Goal: Task Accomplishment & Management: Use online tool/utility

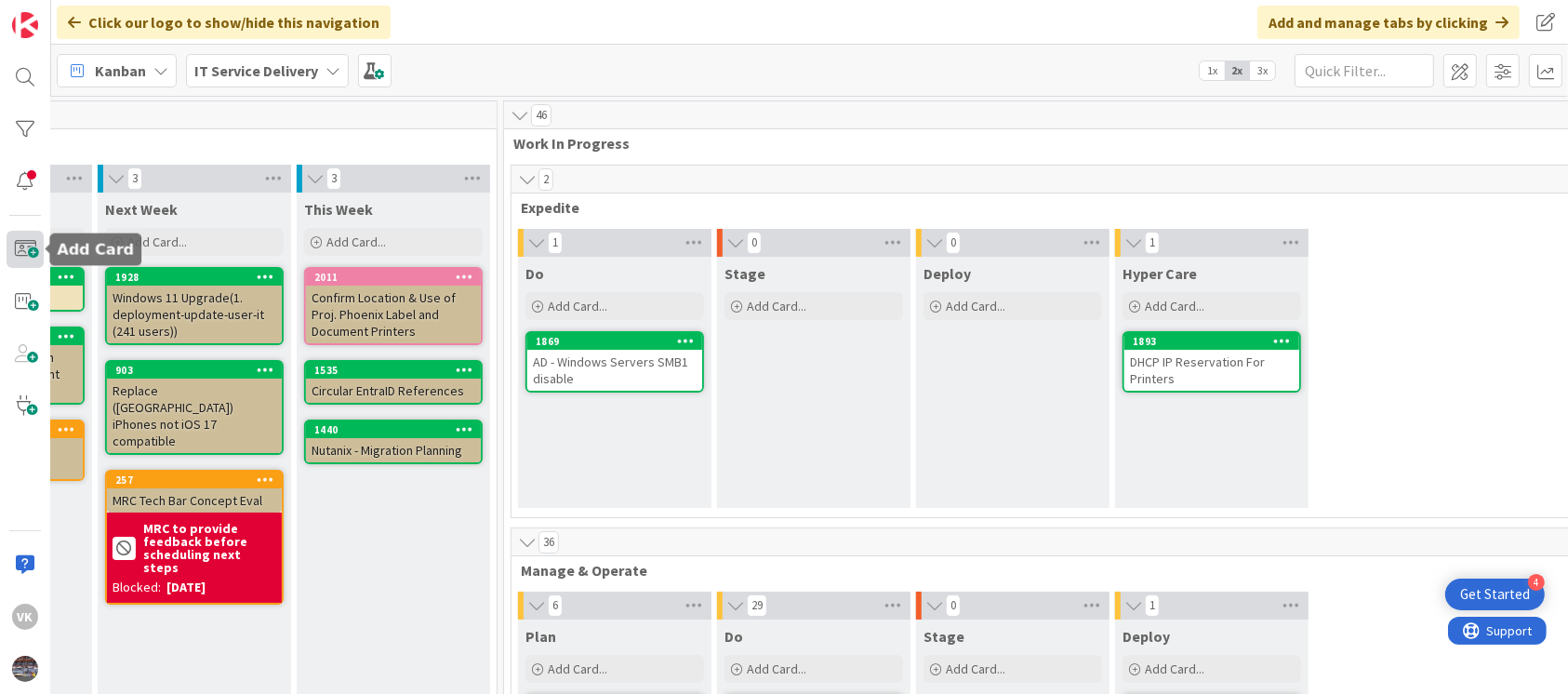
click at [27, 234] on span at bounding box center [25, 249] width 37 height 37
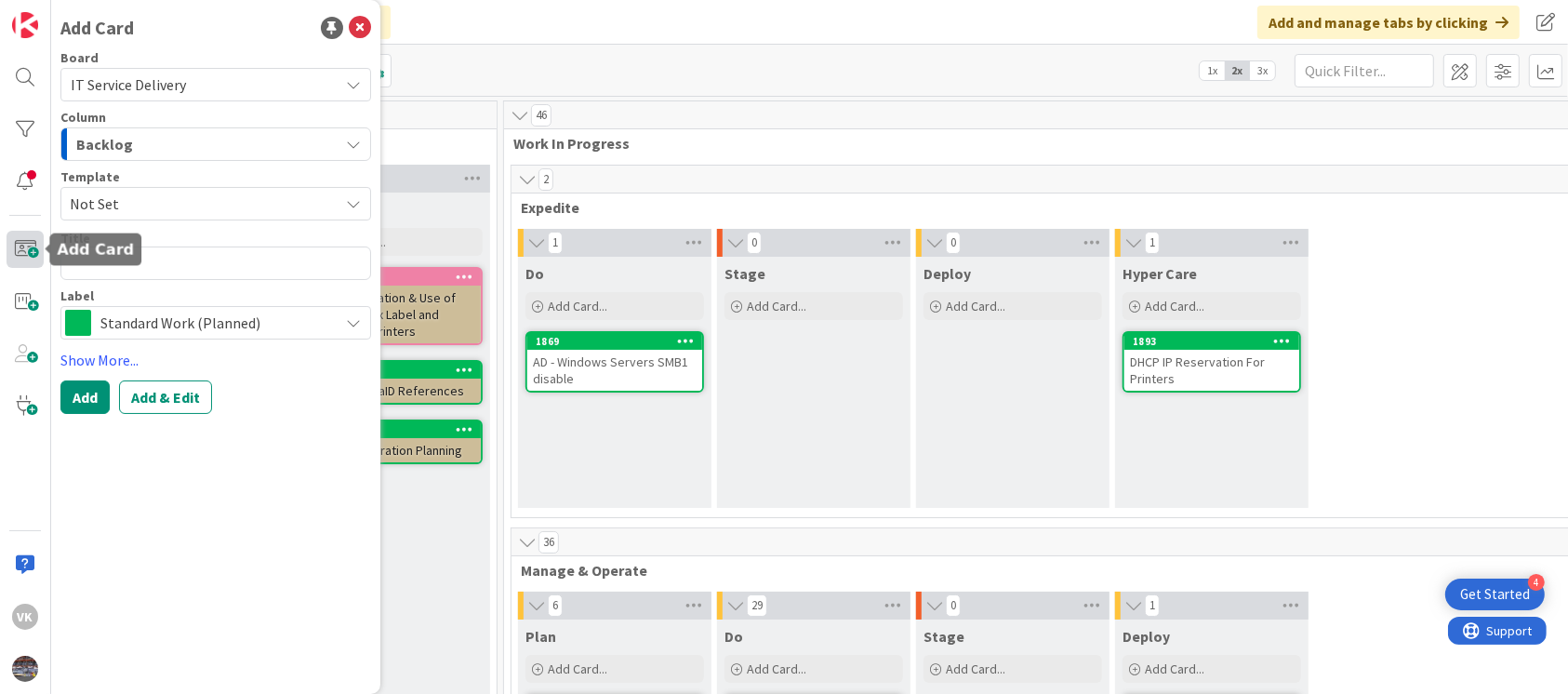
click at [27, 234] on span at bounding box center [25, 249] width 37 height 37
click at [357, 143] on icon "button" at bounding box center [353, 144] width 15 height 15
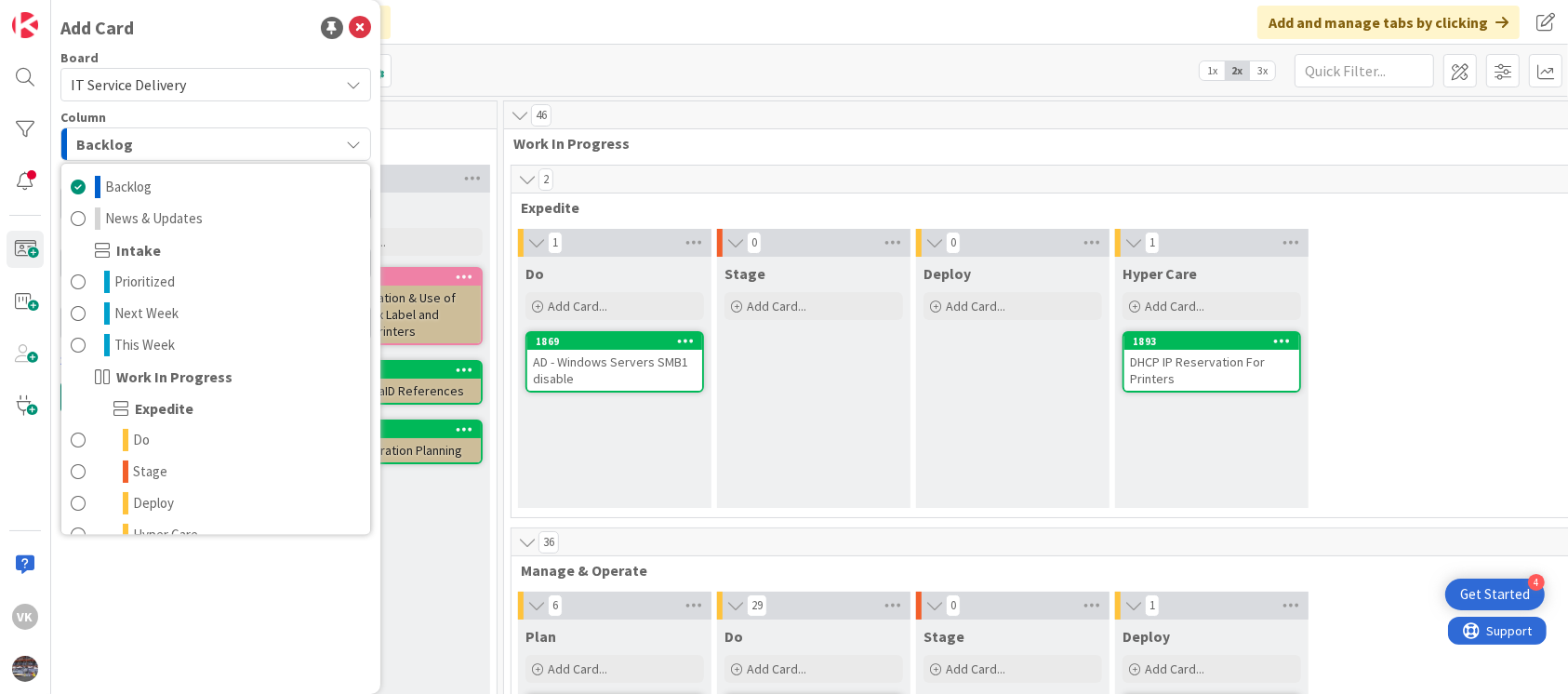
click at [192, 377] on span "Work In Progress" at bounding box center [174, 377] width 116 height 22
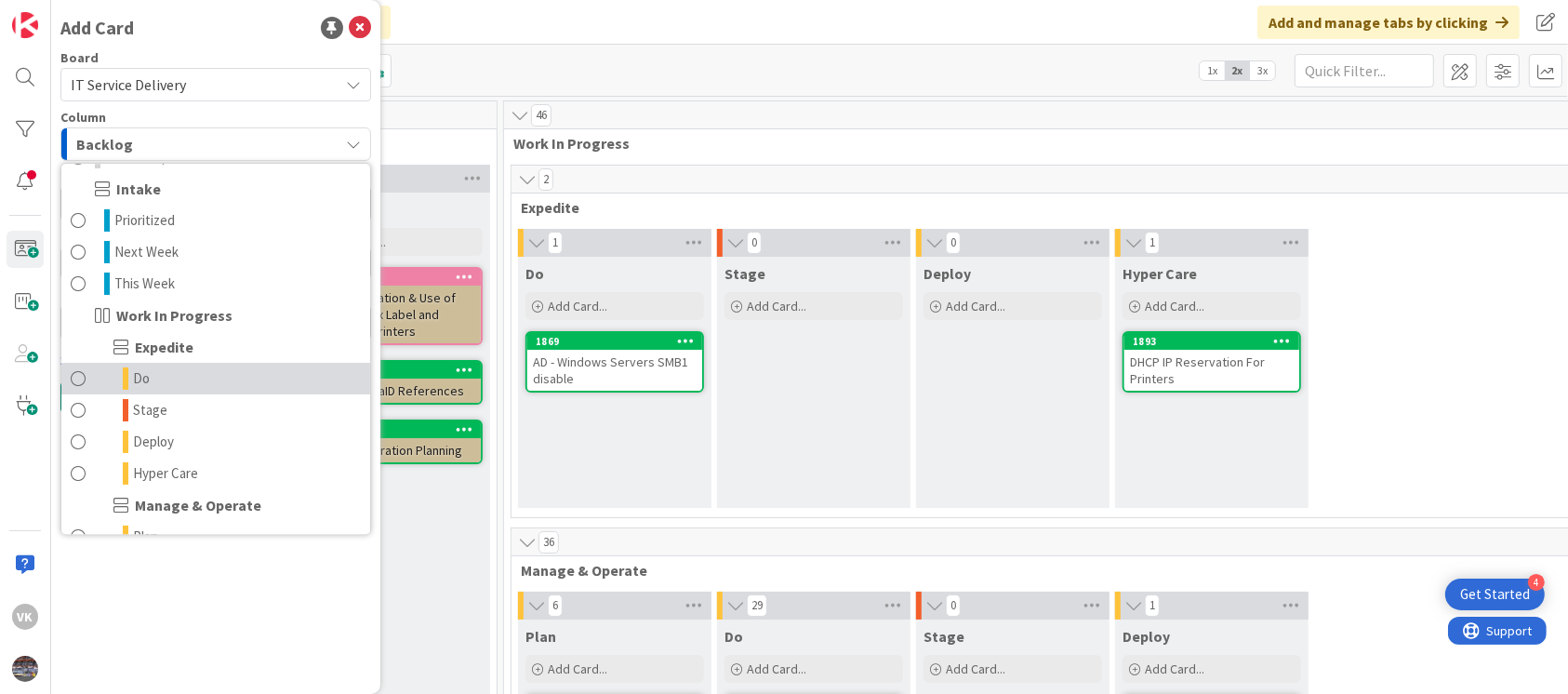
scroll to position [67, 0]
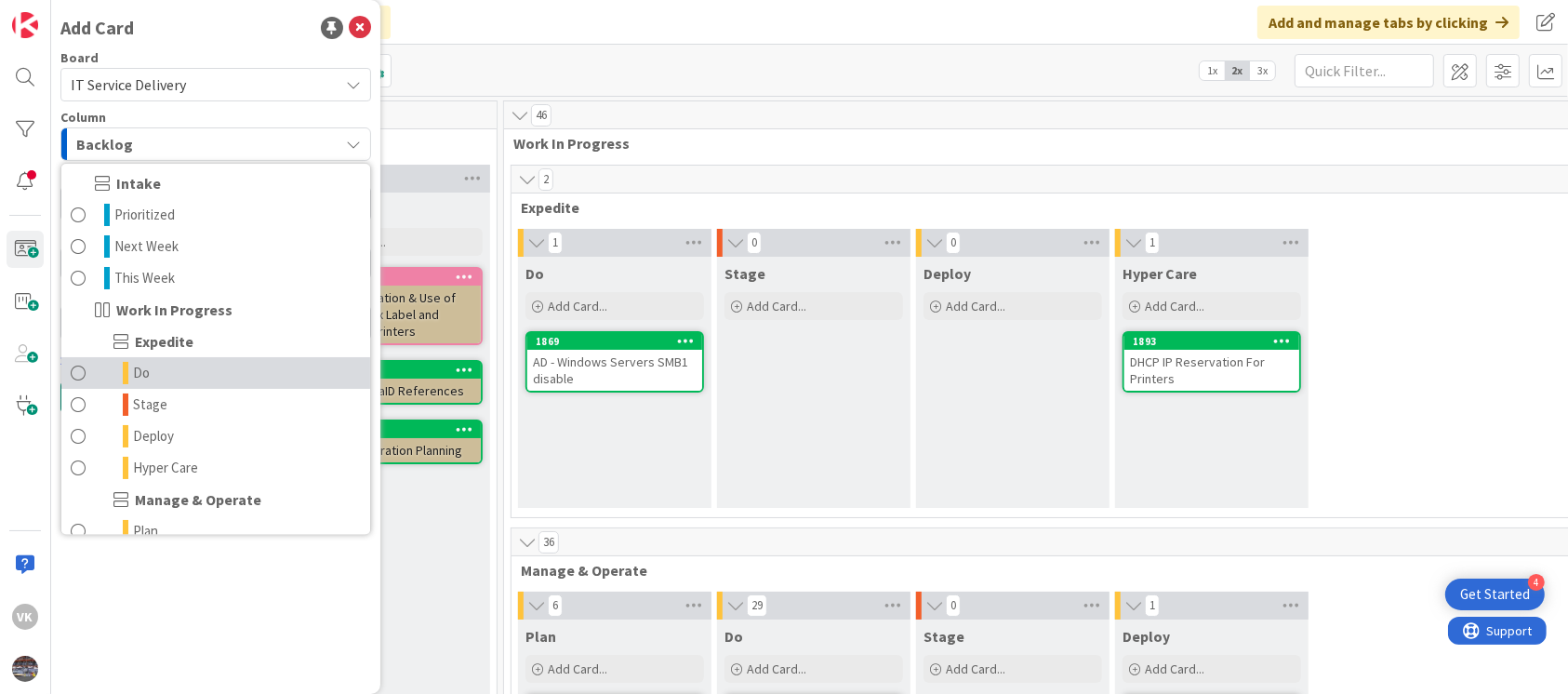
click at [229, 374] on link "Do" at bounding box center [216, 373] width 309 height 32
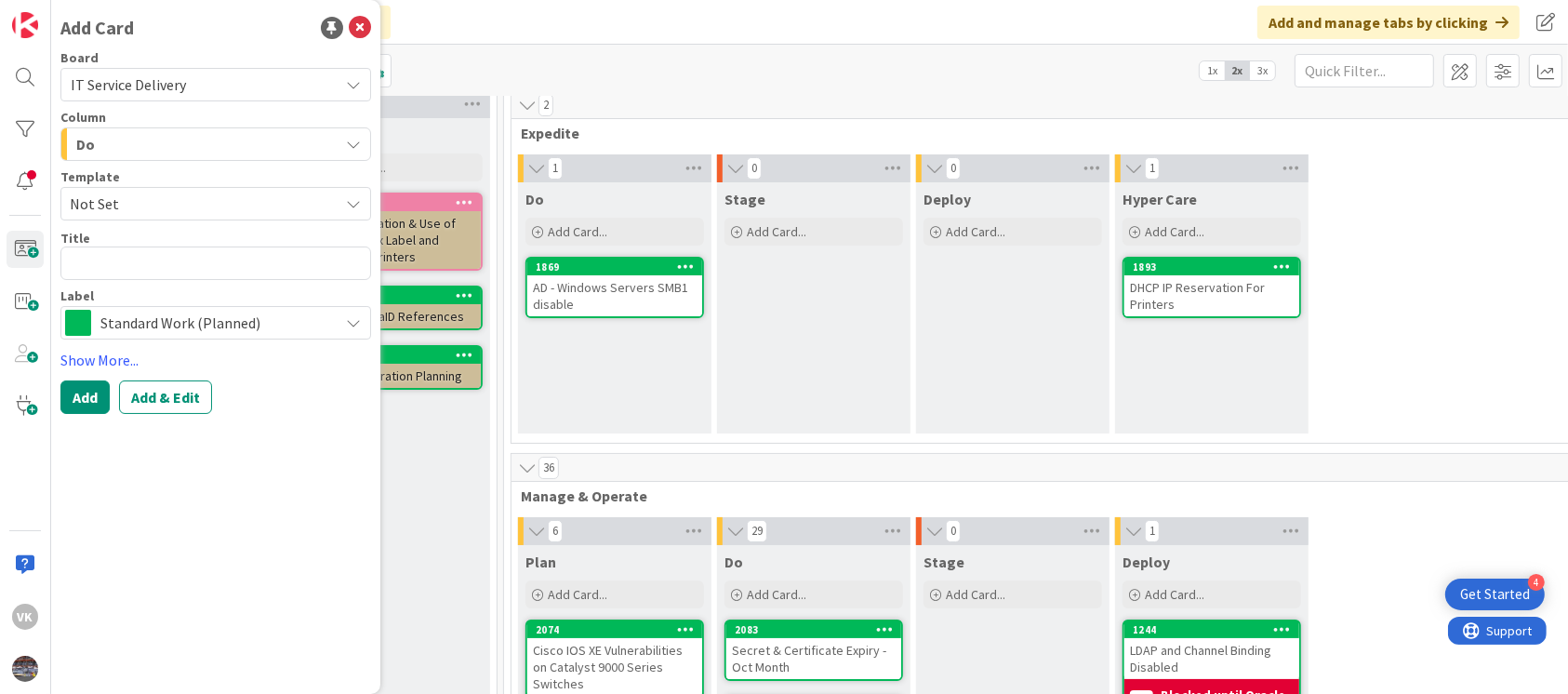
scroll to position [72, 565]
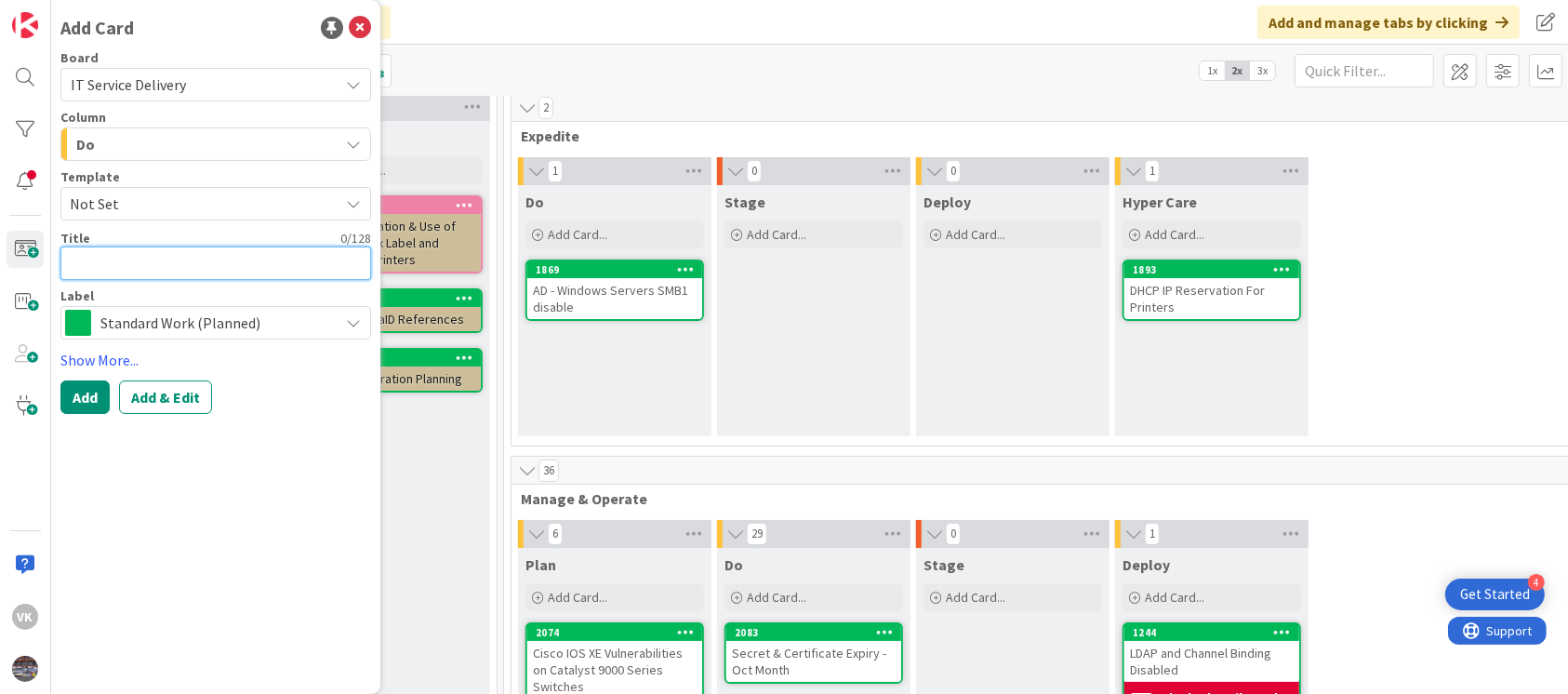
click at [158, 264] on textarea at bounding box center [216, 263] width 311 height 33
type textarea "x"
type textarea "R"
type textarea "x"
type textarea "RD"
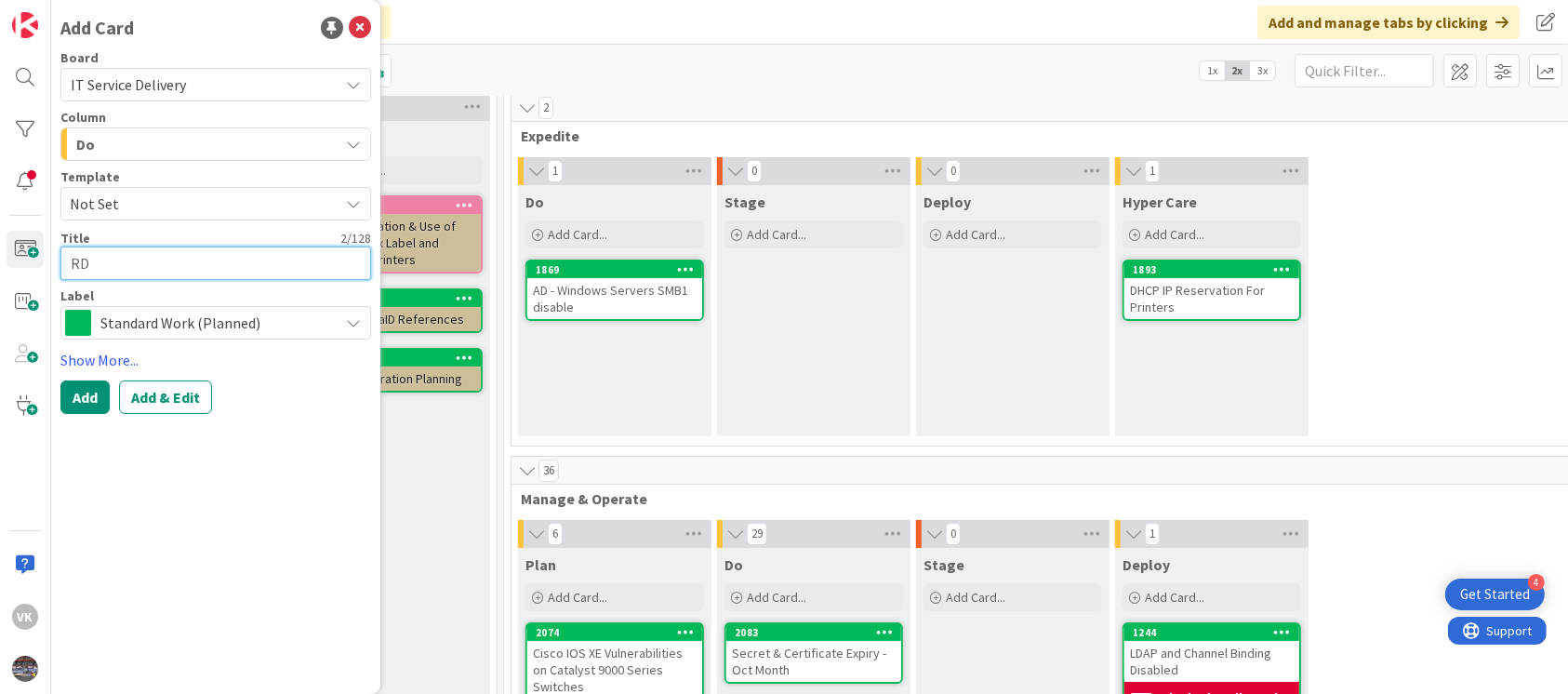
type textarea "x"
type textarea "RDO"
type textarea "x"
type textarea "RD"
type textarea "x"
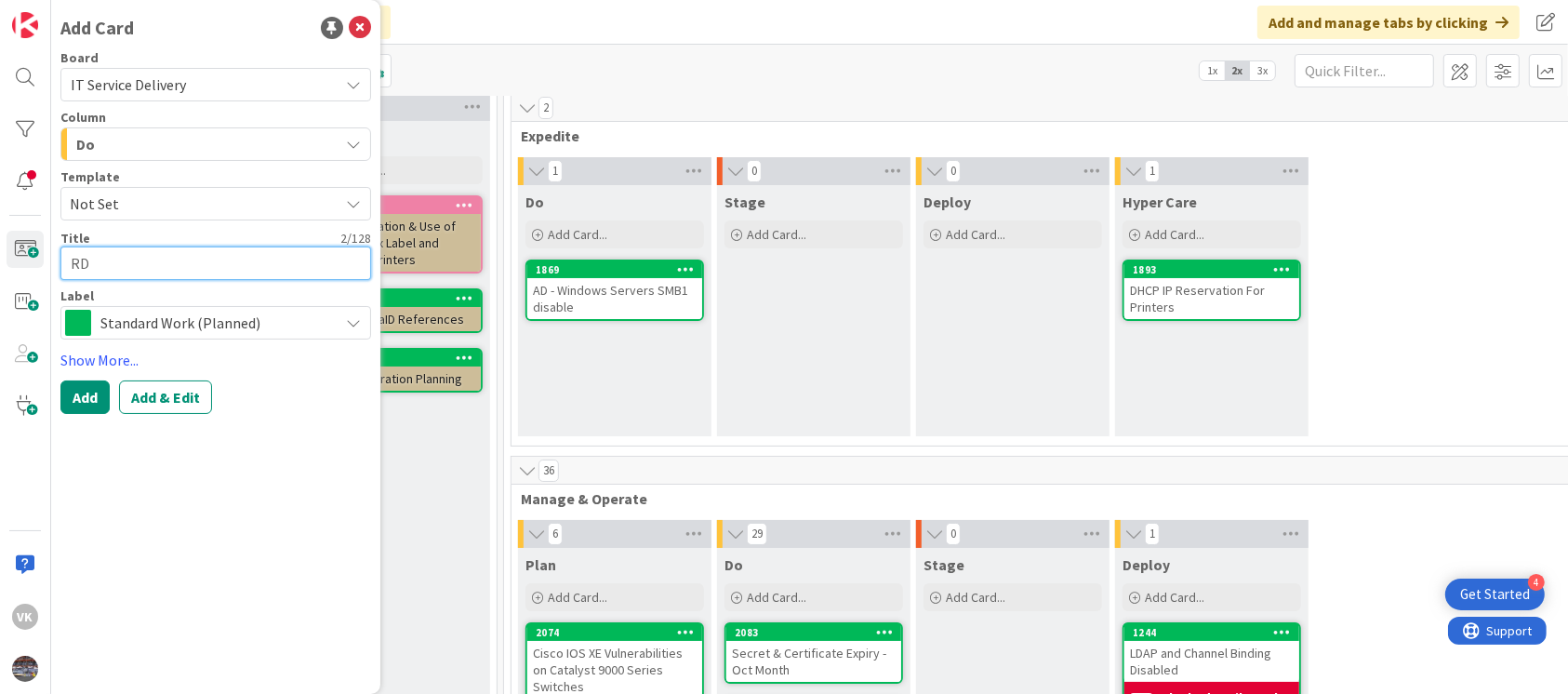
type textarea "RDP"
type textarea "x"
type textarea "RDP"
type textarea "x"
type textarea "RDP i"
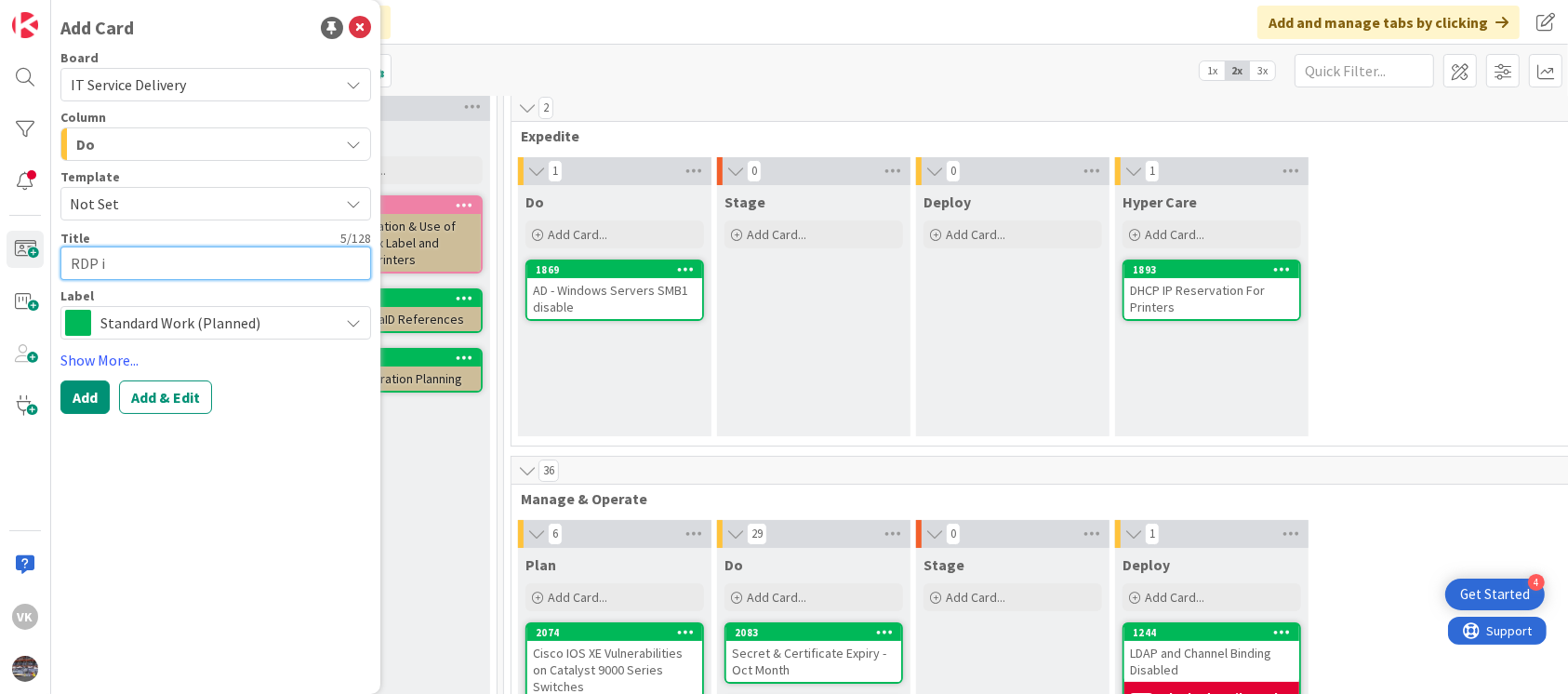
type textarea "x"
type textarea "RDP is"
type textarea "x"
type textarea "RDP iss"
type textarea "x"
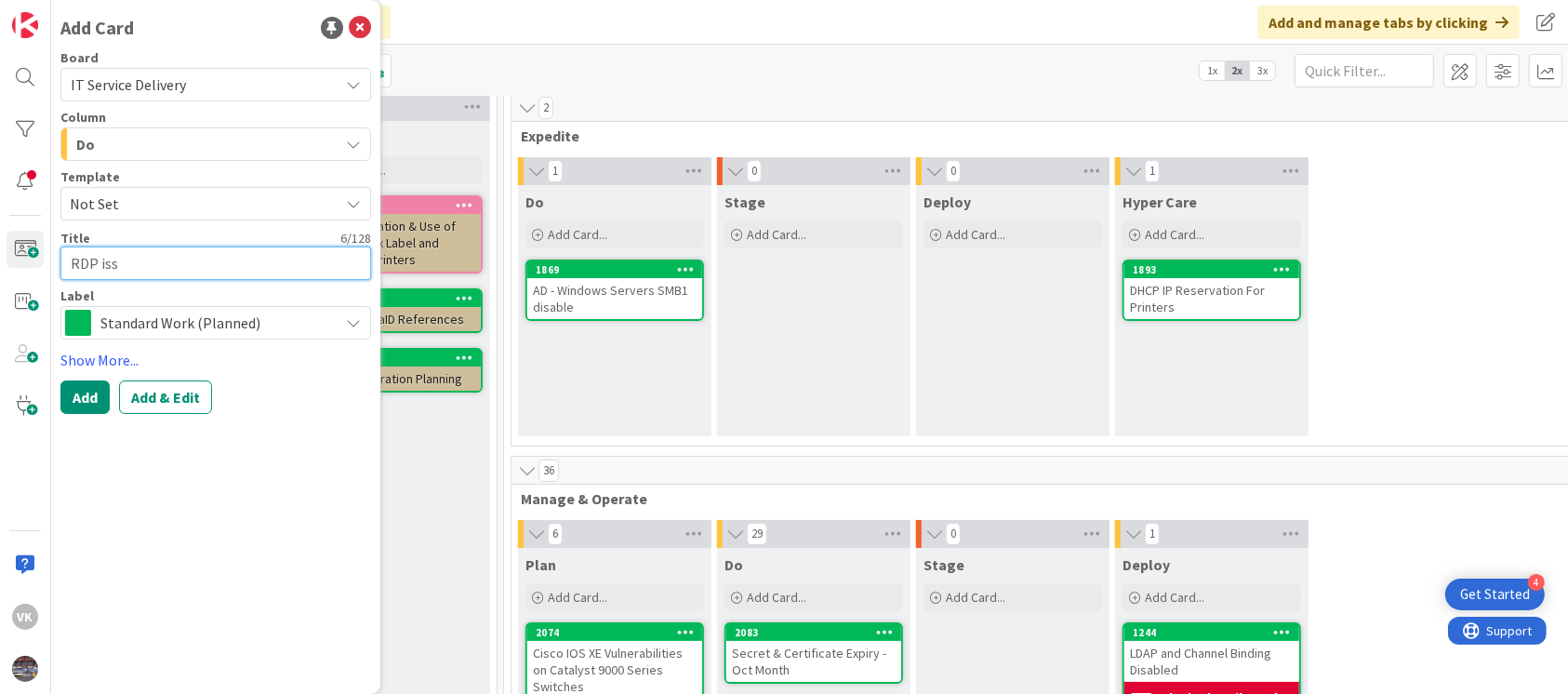
type textarea "RDP issu"
type textarea "x"
type textarea "RDP issue"
type textarea "x"
type textarea "RDP issue"
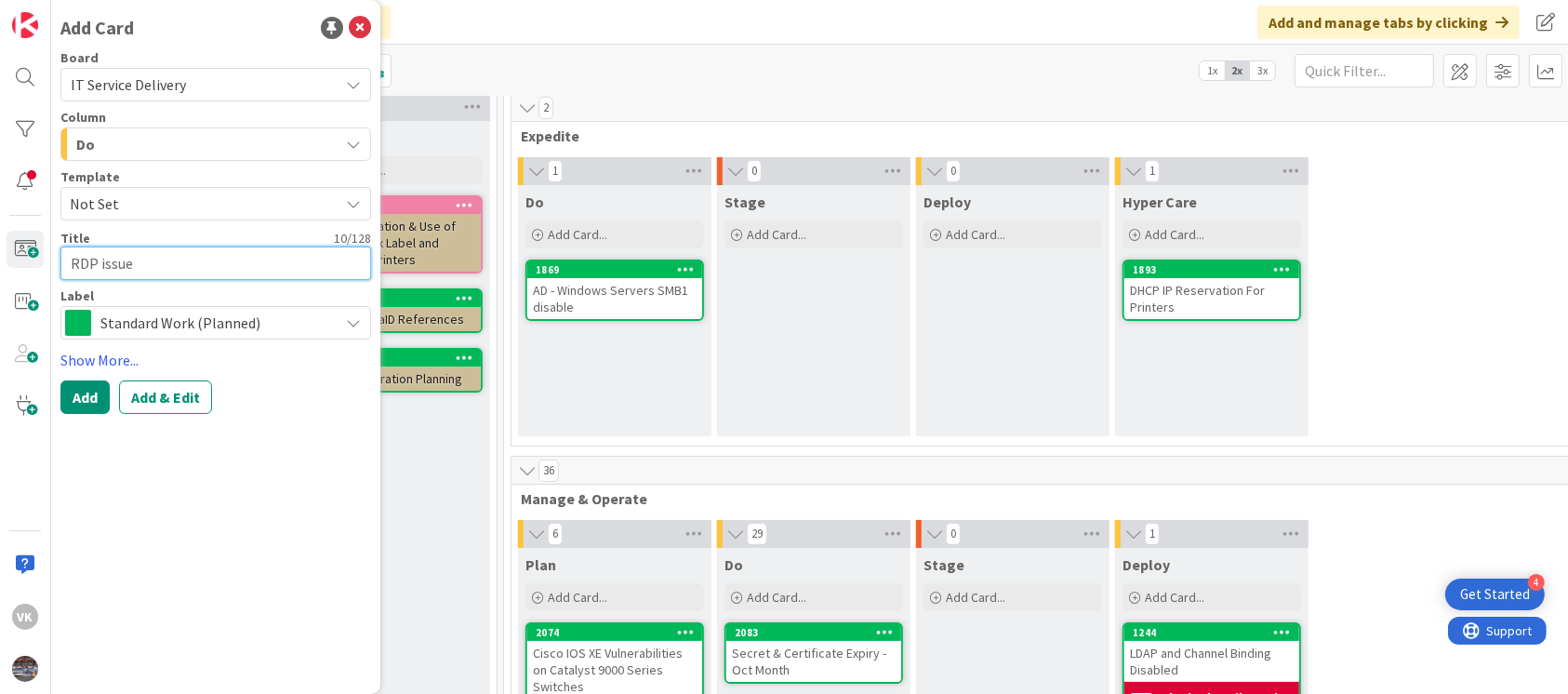
type textarea "x"
type textarea "RDP issue o"
type textarea "x"
type textarea "RDP issue of"
type textarea "x"
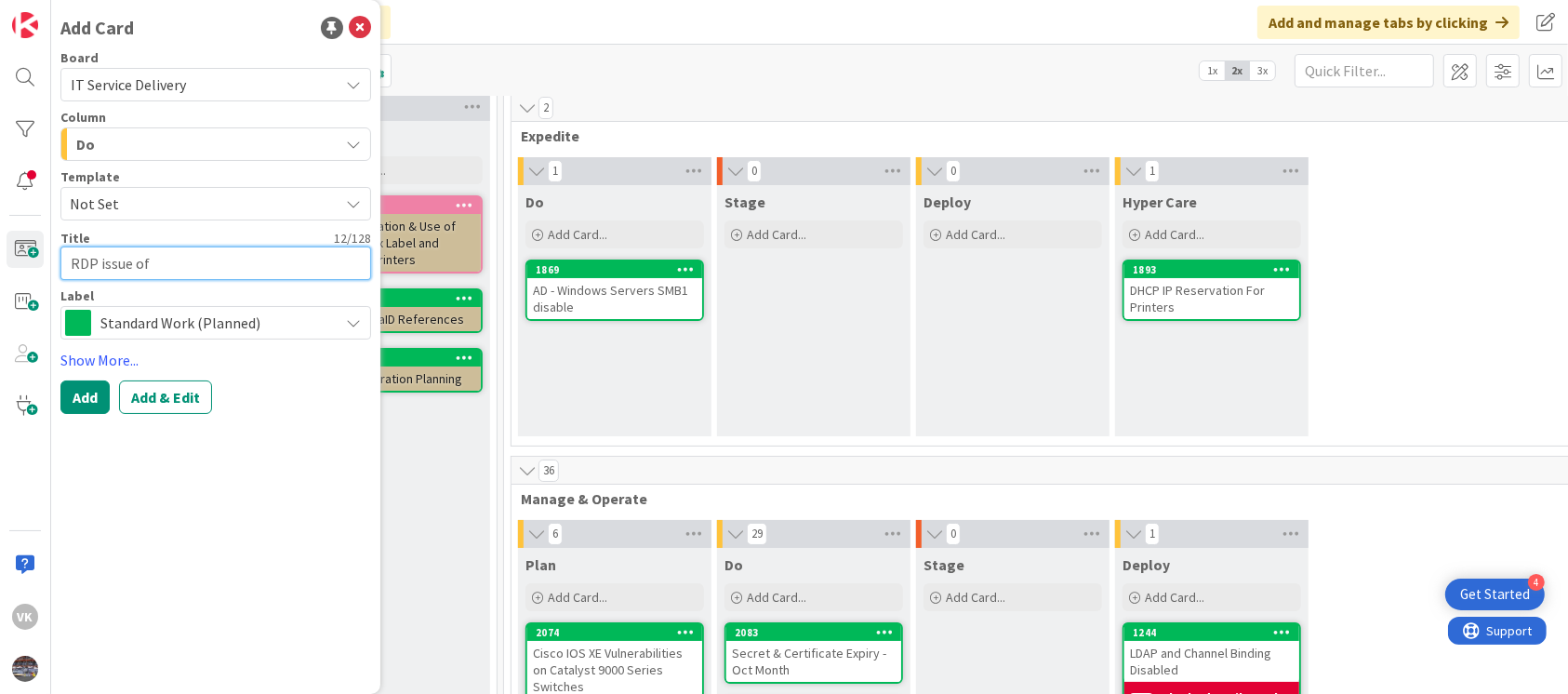
type textarea "RDP issue of"
paste textarea "chpwd16adssdc02"
type textarea "x"
type textarea "RDP issue of chpwd16adssdc02"
type textarea "x"
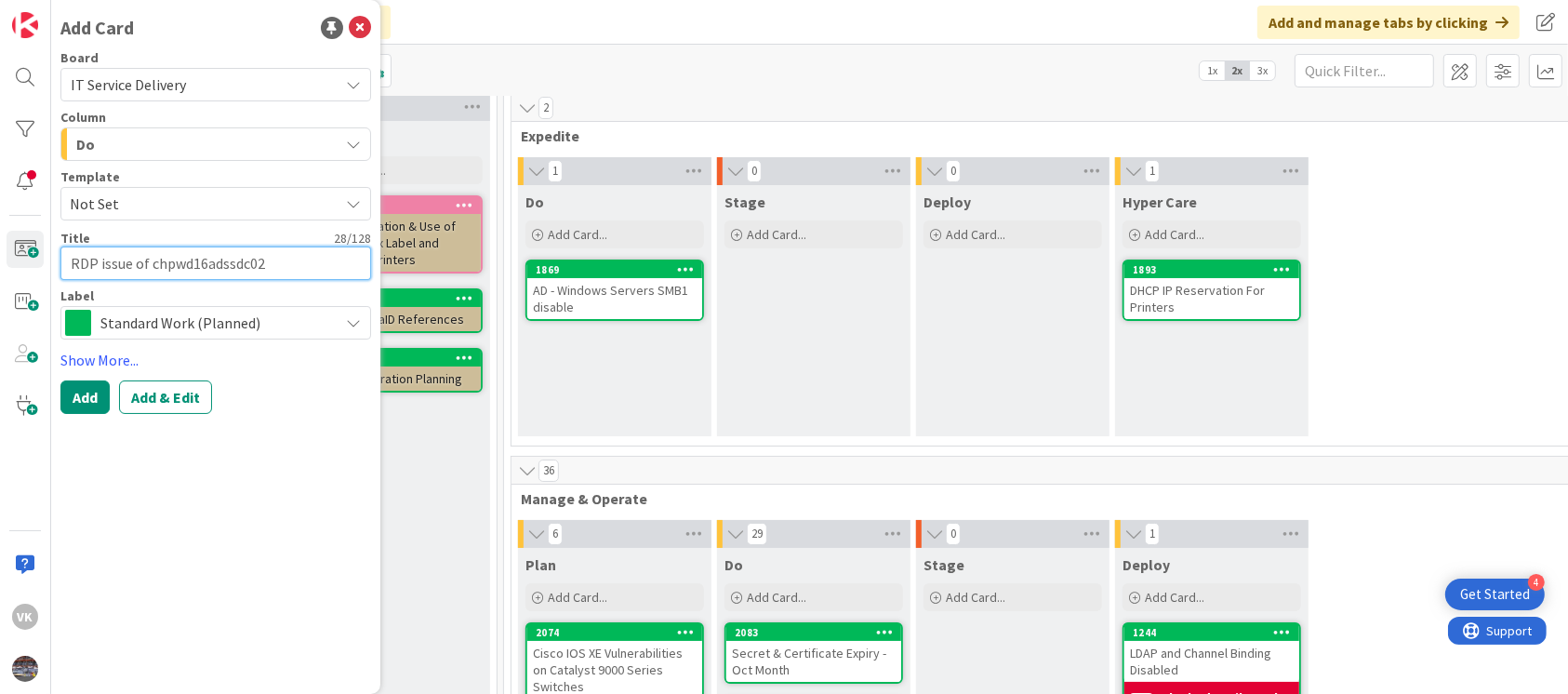
type textarea "RDP issue of chpwd16adssdc02"
type textarea "x"
type textarea "RDP issue of chpwd16adssdc02 D"
type textarea "x"
type textarea "RDP issue of chpwd16adssdc02 DC"
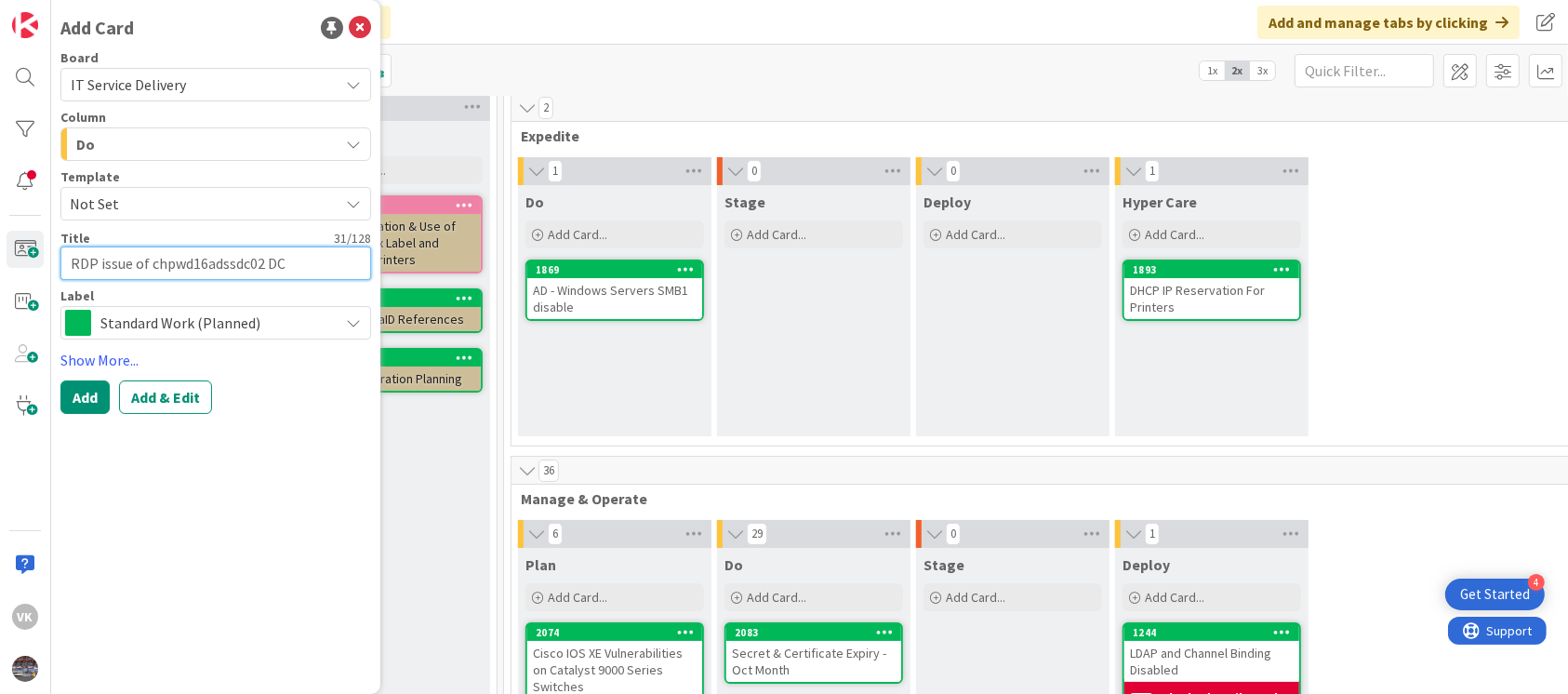
type textarea "x"
click at [140, 256] on textarea "RDP issue of chpwd16adssdc02 DC." at bounding box center [216, 263] width 311 height 33
click at [310, 271] on textarea "RDP issue of chpwd16adssdc02 DC." at bounding box center [216, 263] width 311 height 33
click at [312, 273] on textarea "RDP issue of chpwd16adssdc02 DC." at bounding box center [216, 263] width 311 height 33
type textarea "RDP issue of chpwd16adssdc02 DC."
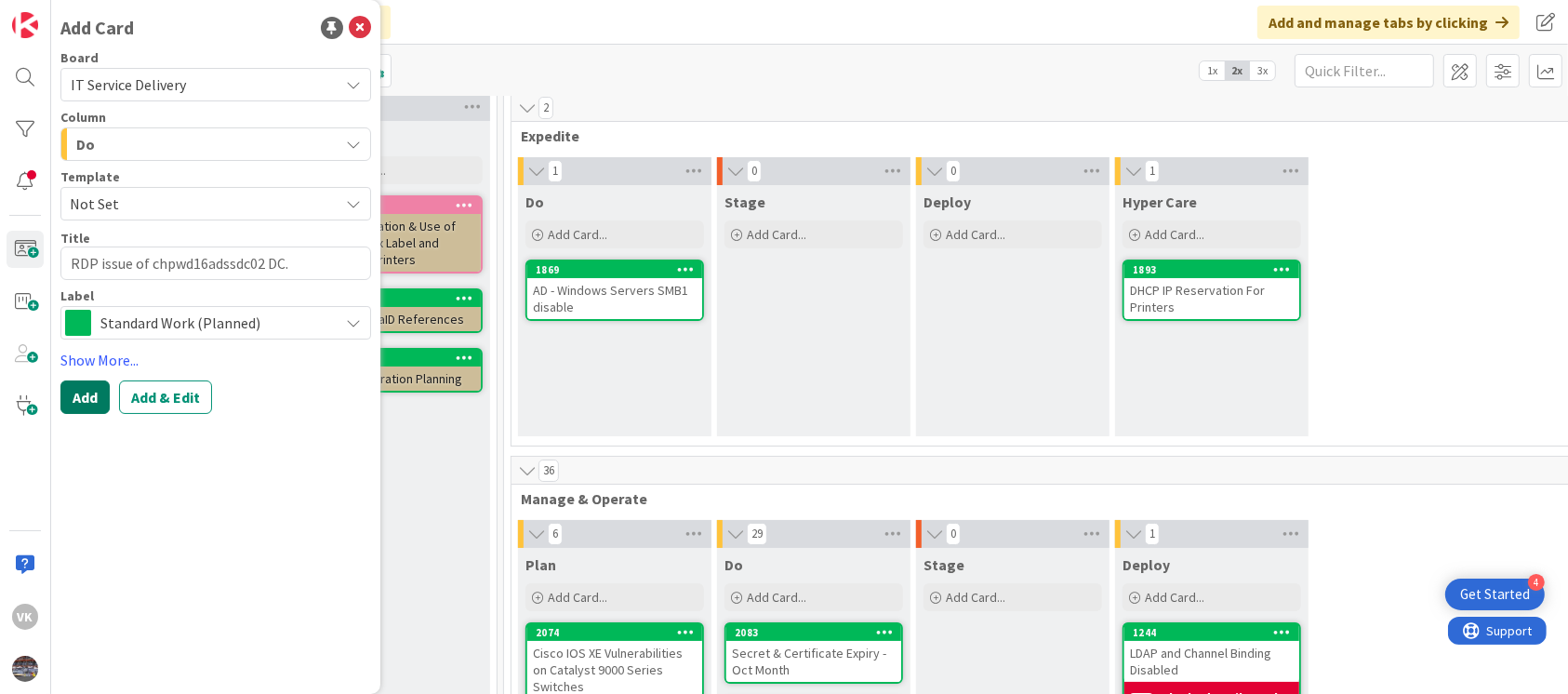
click at [86, 402] on button "Add" at bounding box center [85, 397] width 49 height 33
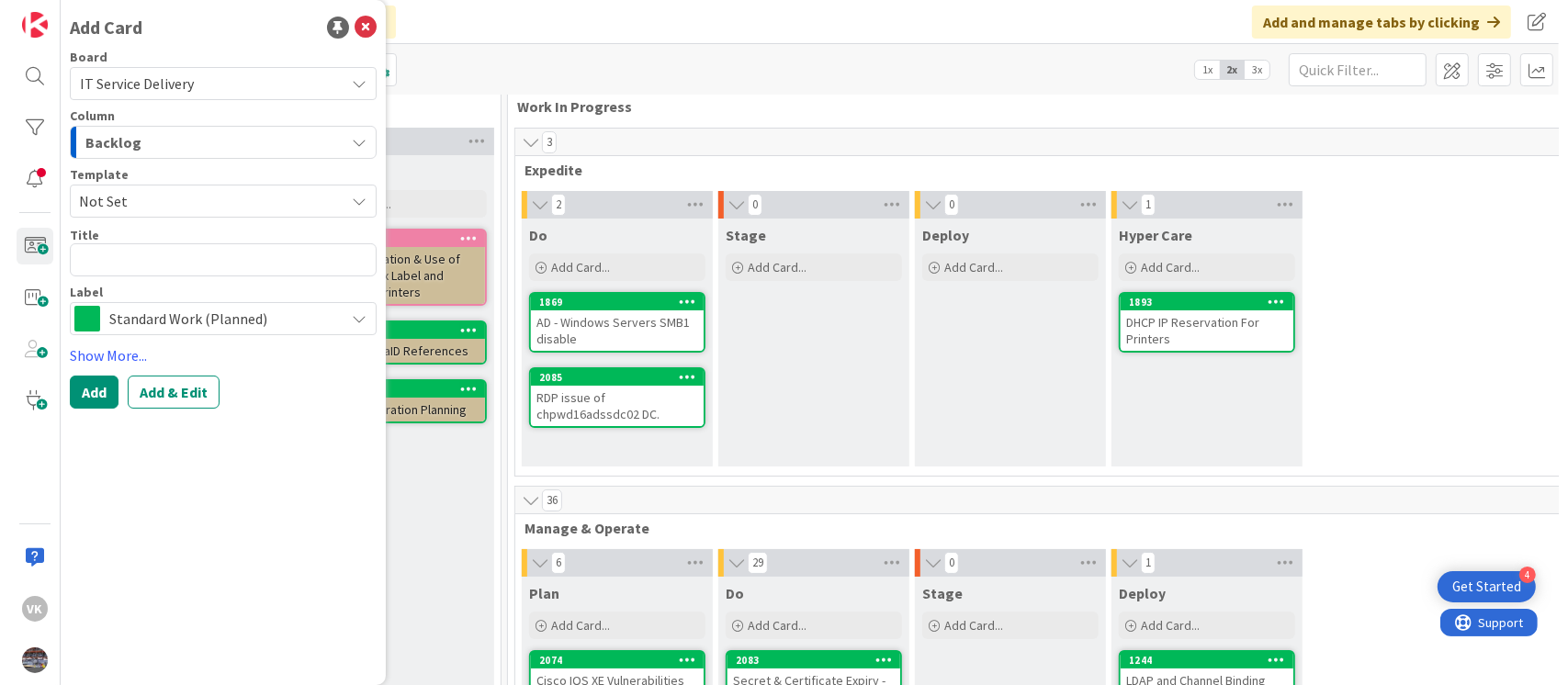
scroll to position [31, 558]
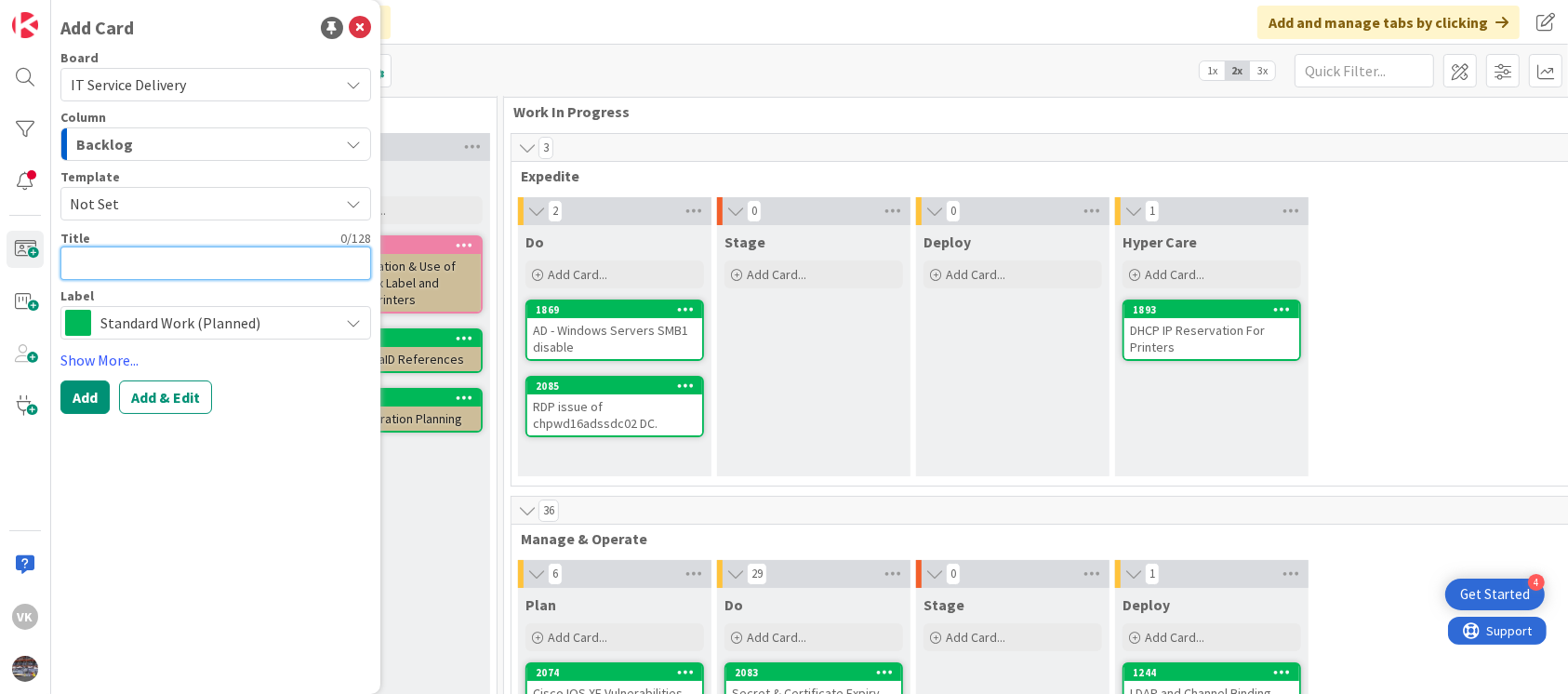
click at [138, 267] on textarea at bounding box center [216, 263] width 311 height 33
click at [631, 394] on div "RDP issue of chpwd16adssdc02 DC." at bounding box center [615, 415] width 175 height 41
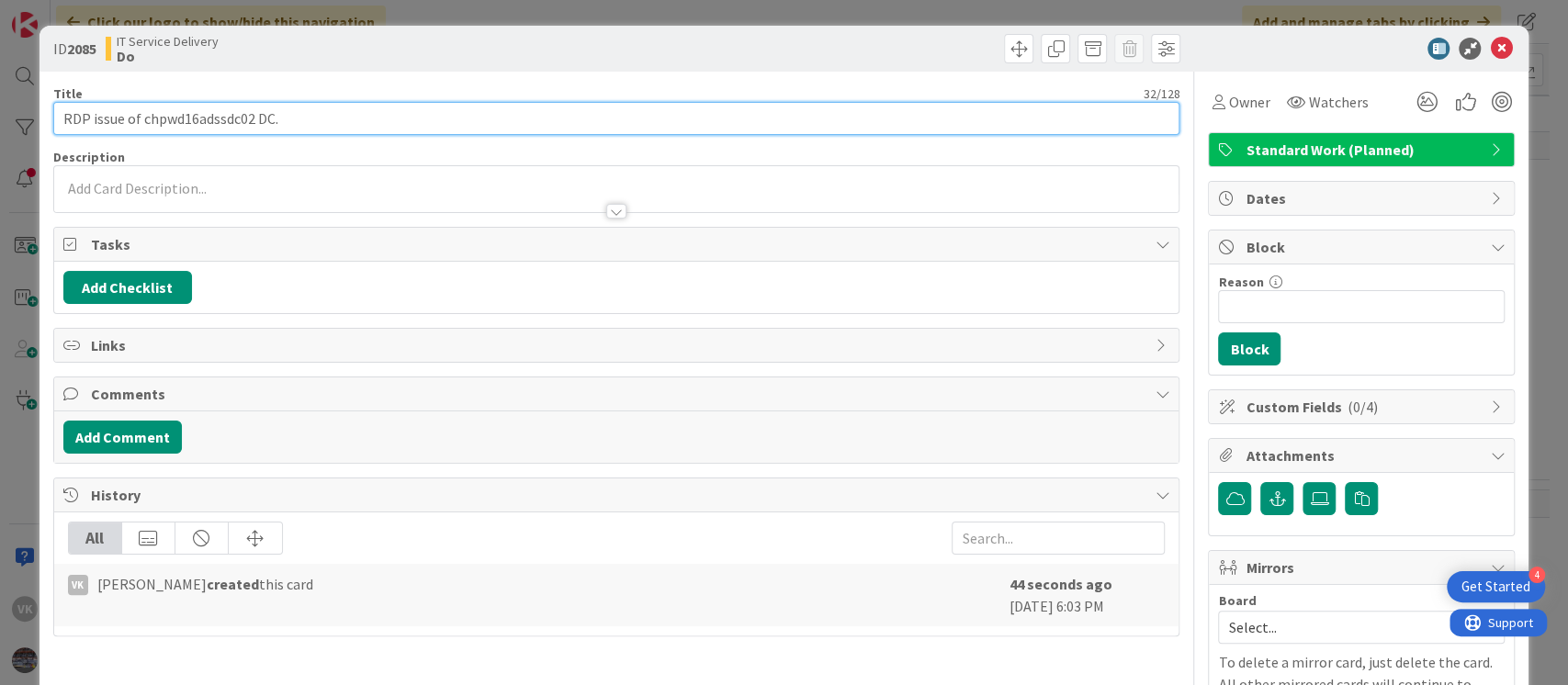
click at [299, 119] on input "RDP issue of chpwd16adssdc02 DC." at bounding box center [616, 118] width 1127 height 33
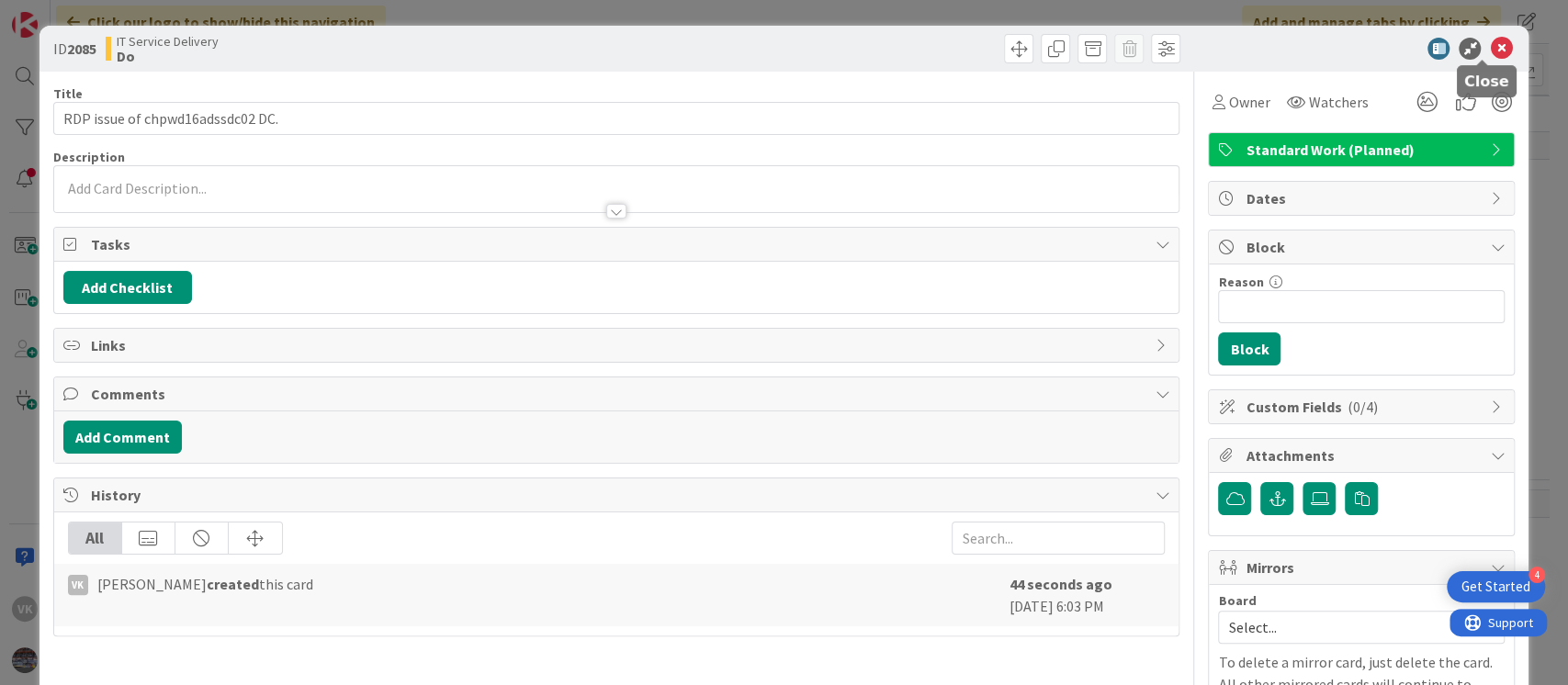
click at [1490, 51] on icon at bounding box center [1501, 49] width 22 height 22
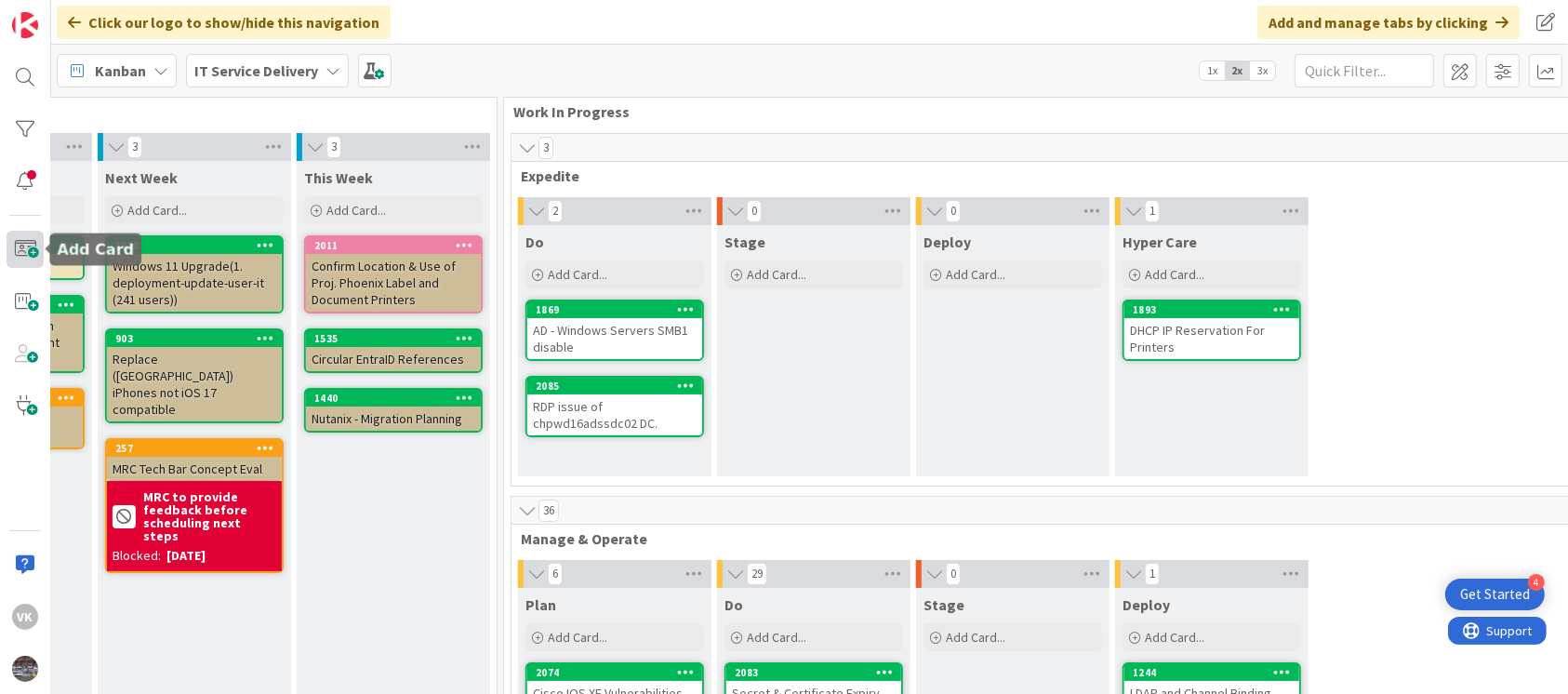
click at [18, 242] on span at bounding box center [25, 249] width 37 height 37
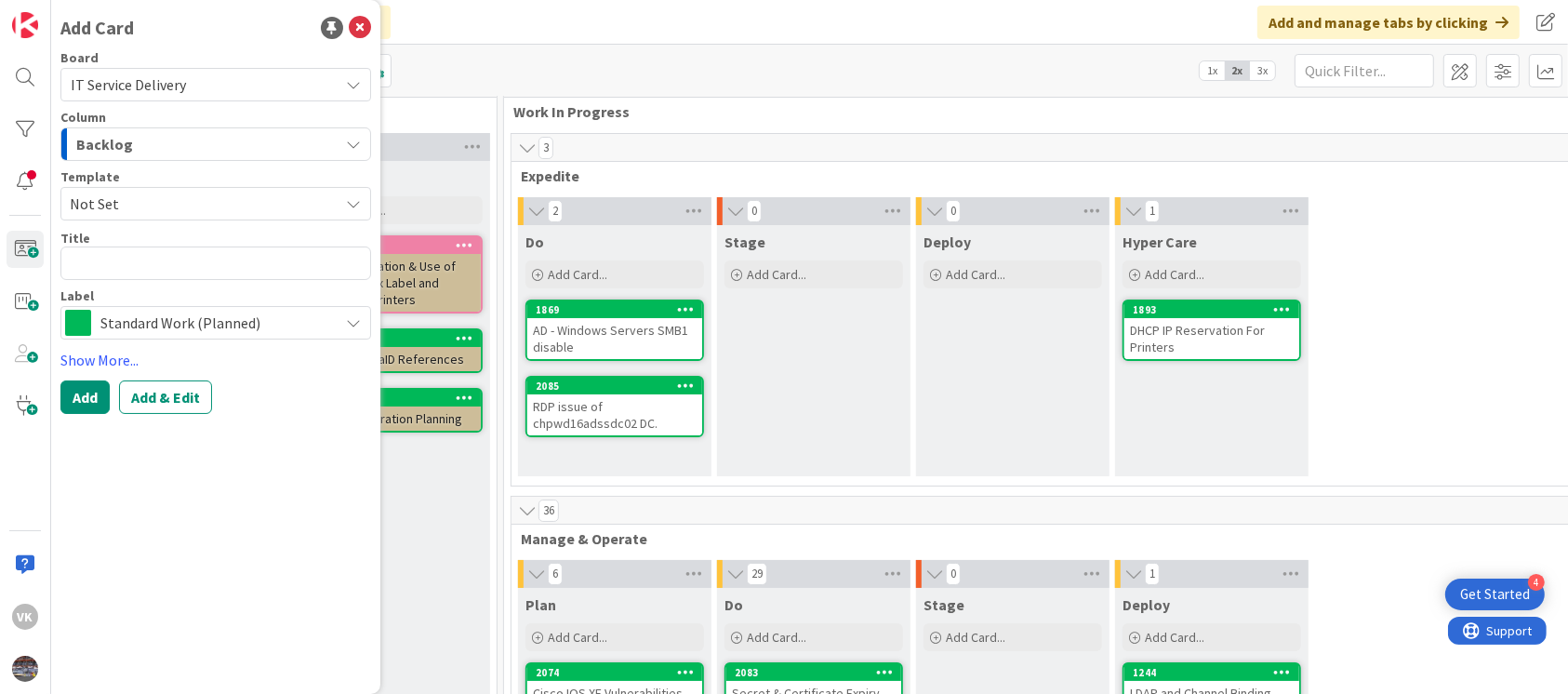
click at [358, 149] on icon "button" at bounding box center [353, 144] width 15 height 15
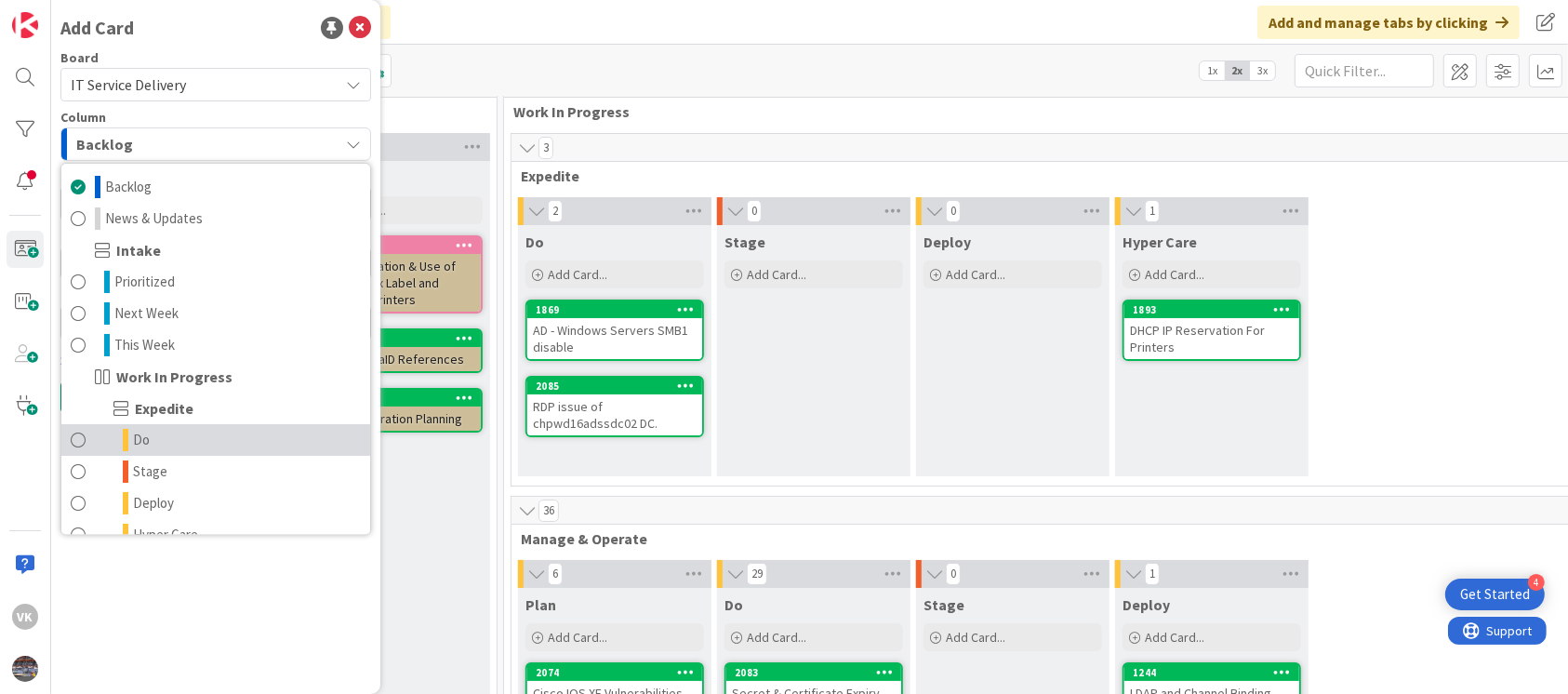
click at [164, 441] on link "Do" at bounding box center [216, 440] width 309 height 32
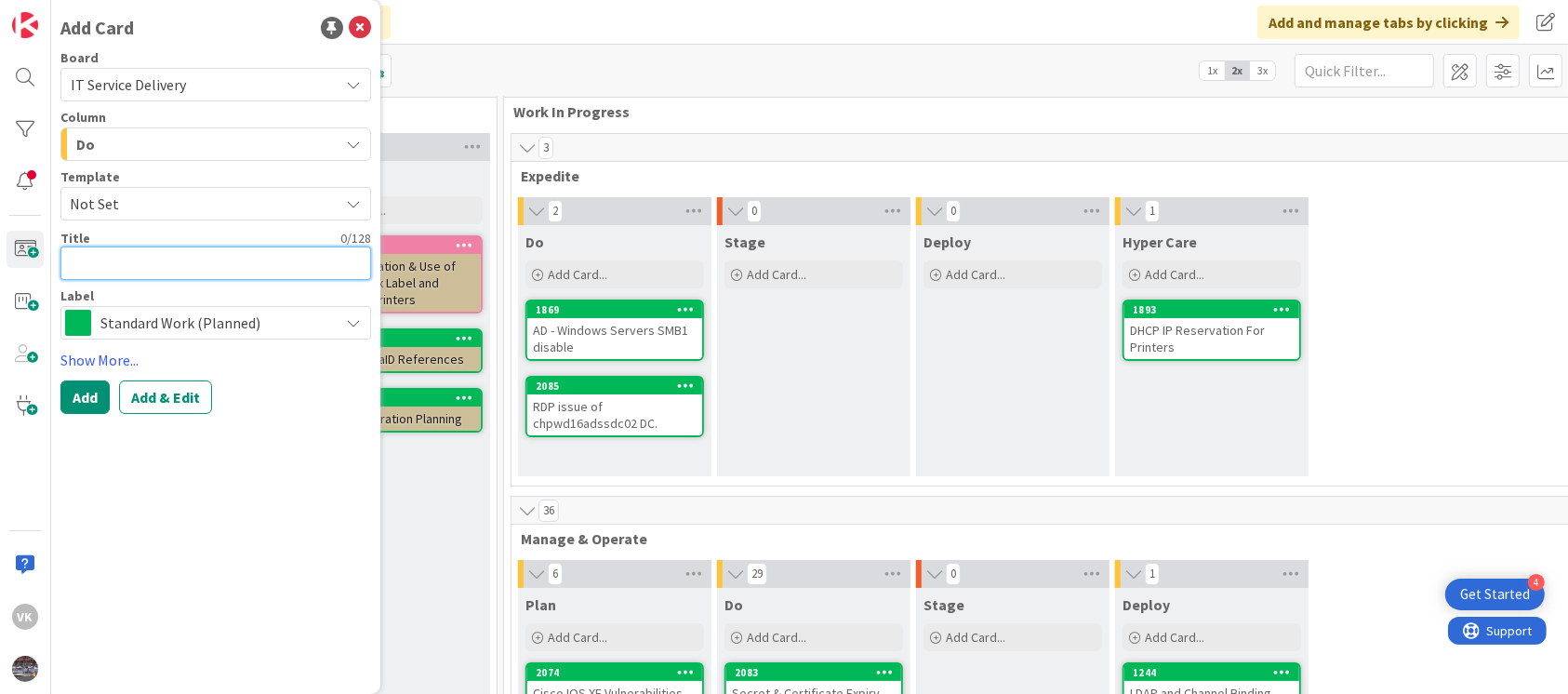
click at [192, 257] on textarea at bounding box center [216, 263] width 311 height 33
paste textarea "CAB for GPO change (Skype related)"
type textarea "x"
type textarea "CAB for GPO change (Skype related)"
type textarea "x"
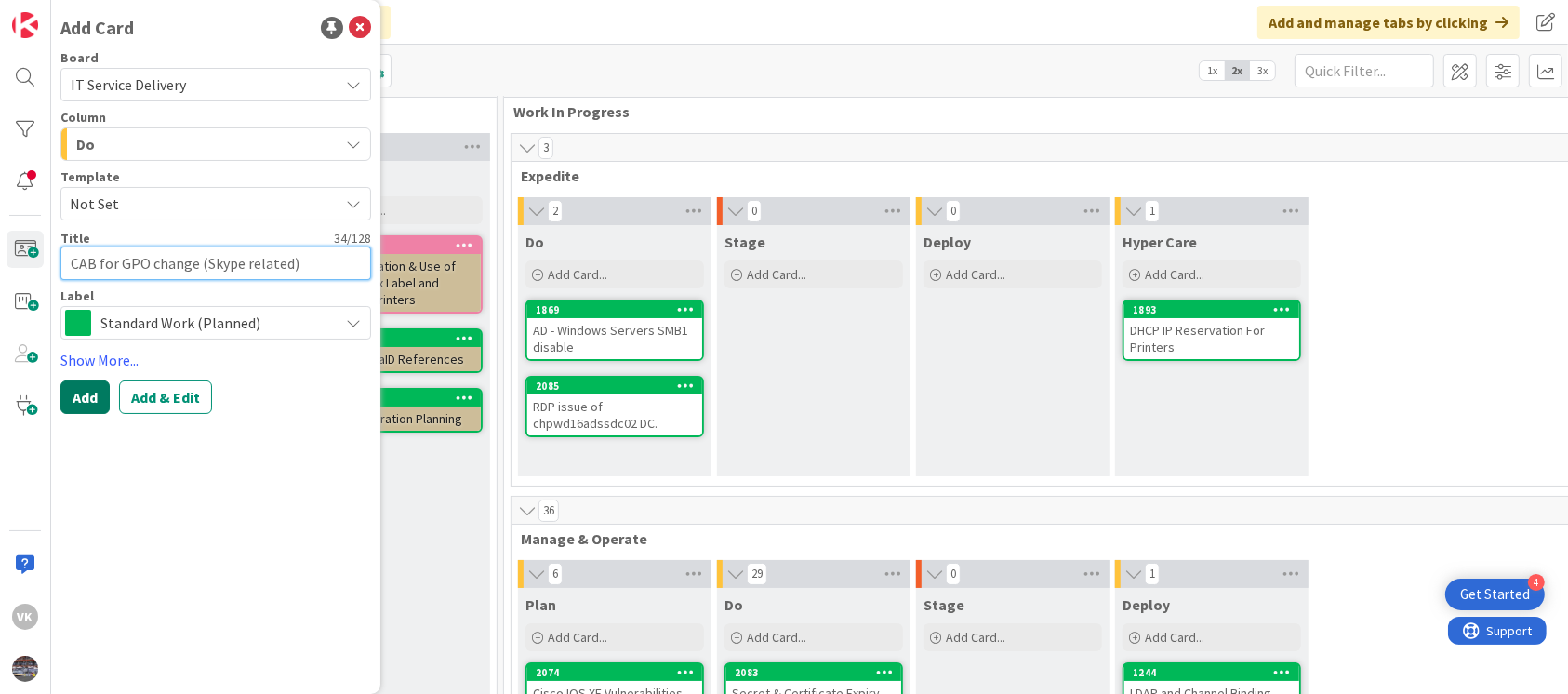
type textarea "CAB for GPO change (Skype related)"
click at [77, 391] on button "Add" at bounding box center [85, 397] width 49 height 33
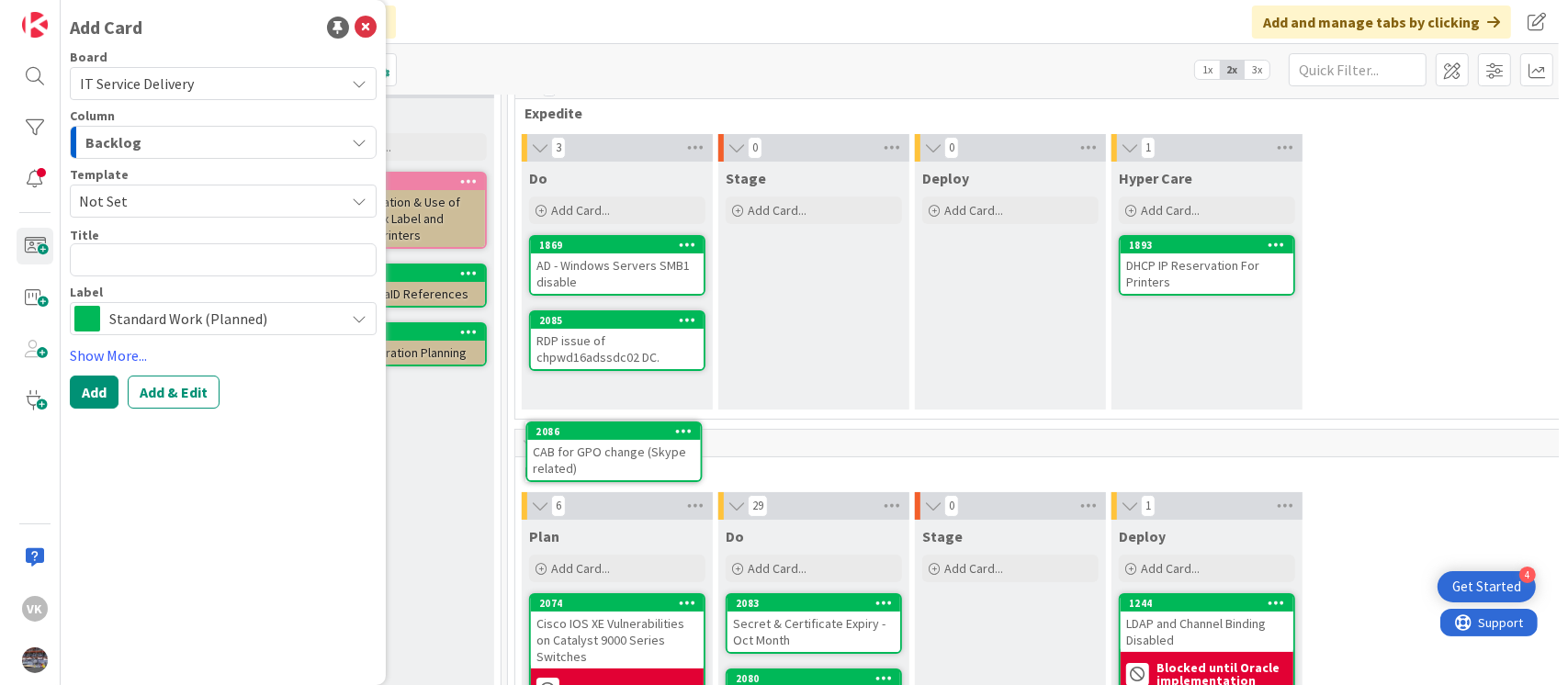
scroll to position [102, 558]
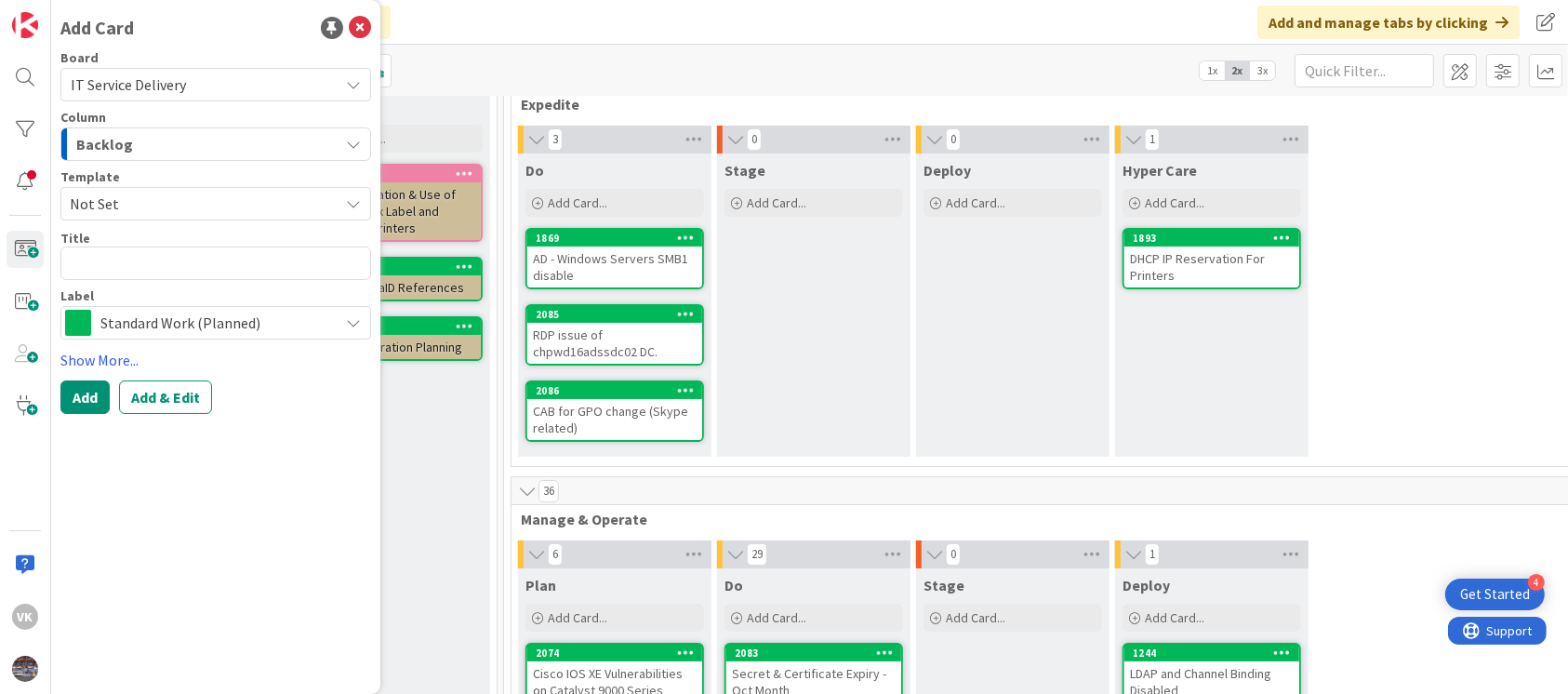
click at [605, 341] on div "RDP issue of chpwd16adssdc02 DC." at bounding box center [615, 343] width 175 height 41
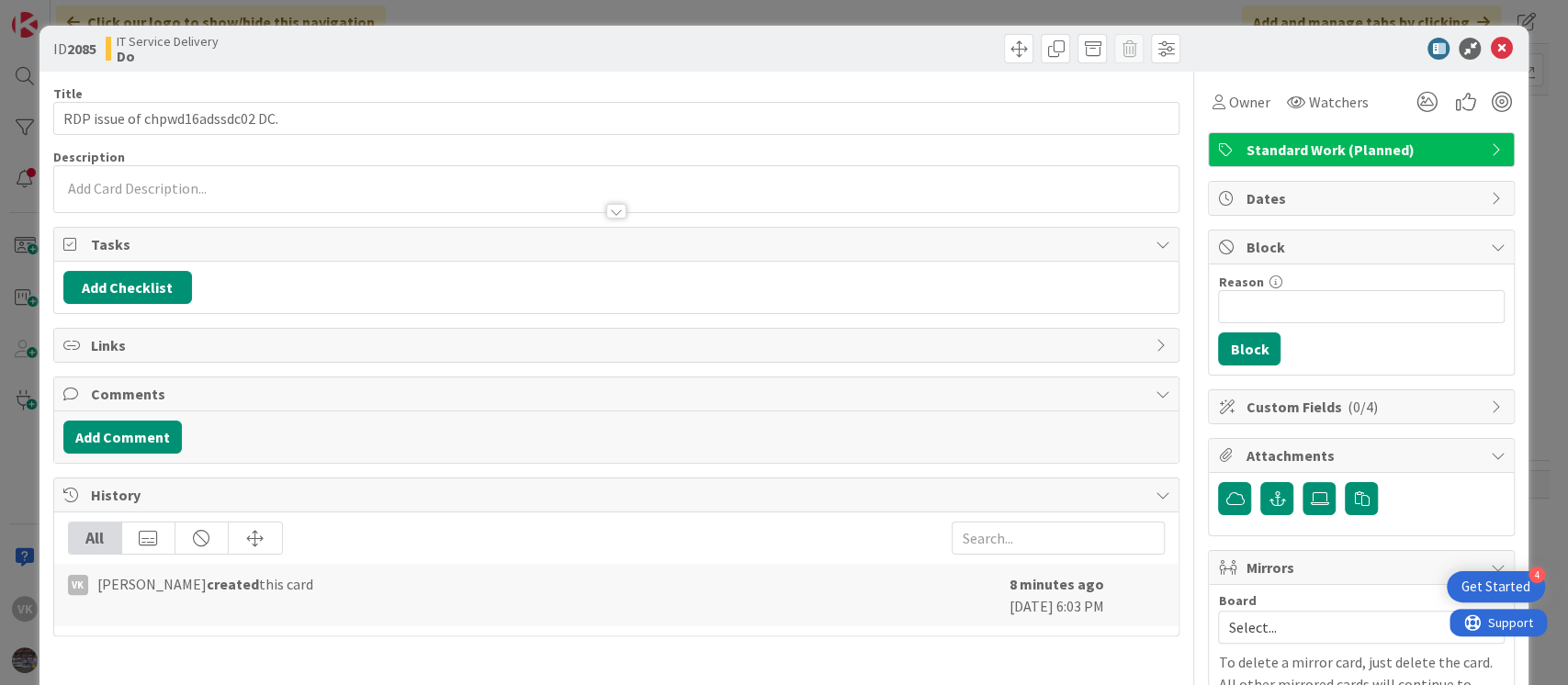
click at [92, 178] on p at bounding box center [616, 188] width 1107 height 21
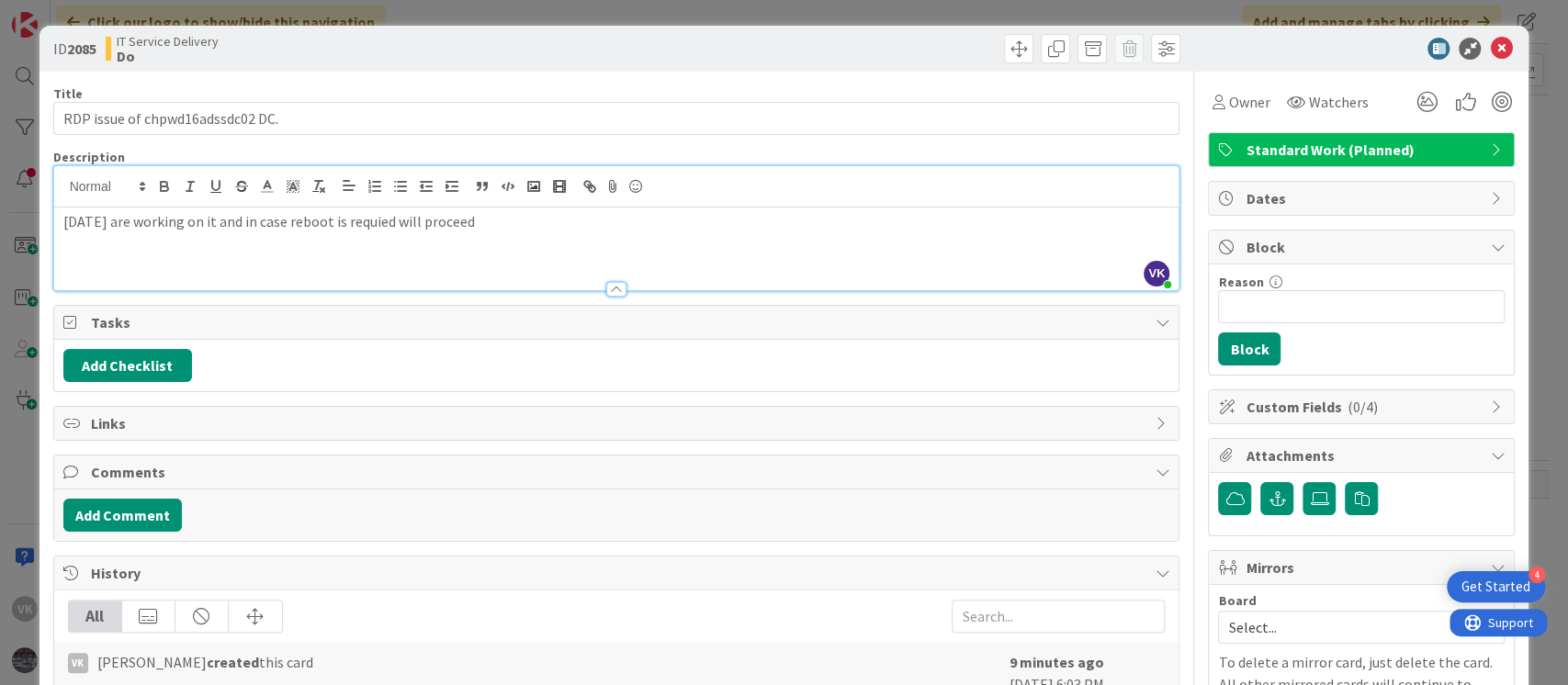
click at [276, 223] on p "[DATE] are working on it and in case reboot is requied will proceed" at bounding box center [616, 221] width 1107 height 21
click at [499, 226] on p "[DATE] are working on it and incase reboot is requied will proceed" at bounding box center [616, 221] width 1107 height 21
click at [1490, 40] on icon at bounding box center [1501, 49] width 22 height 22
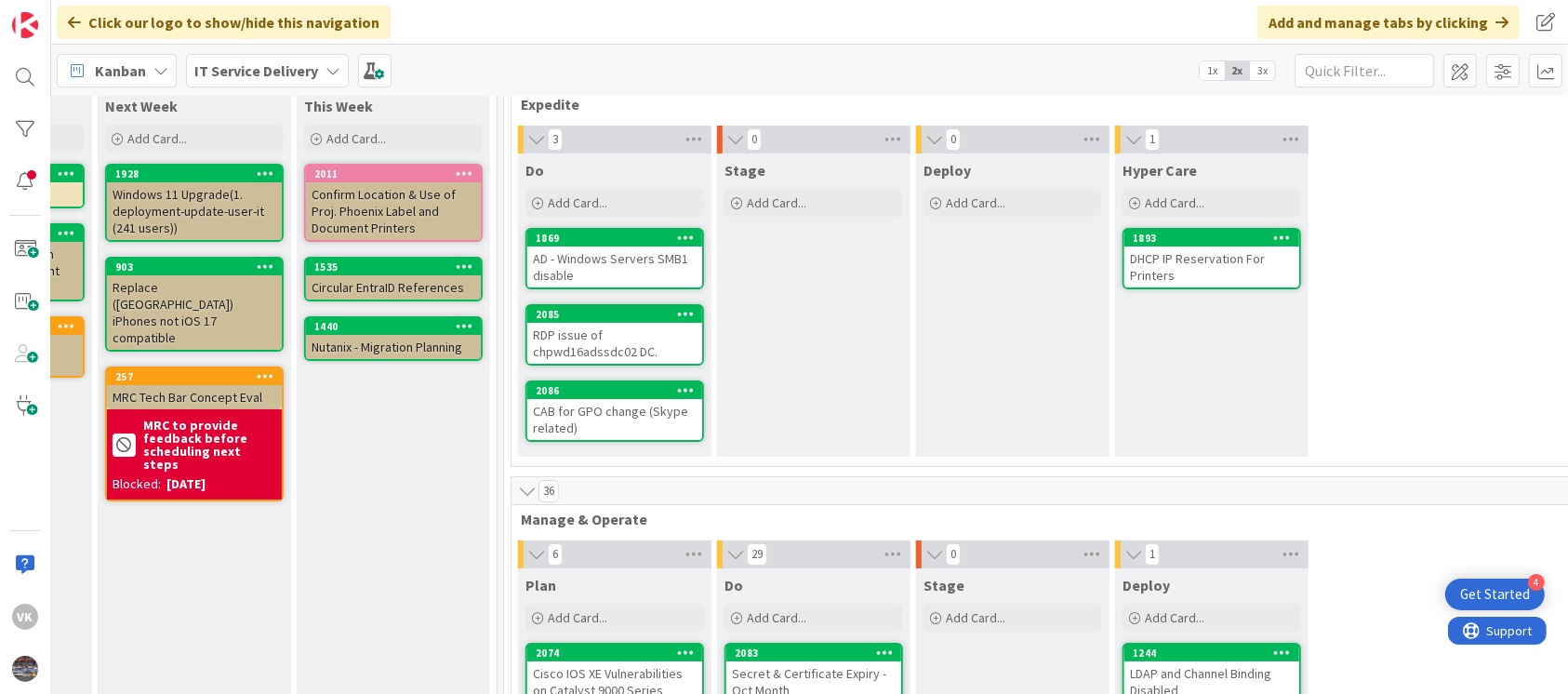
click at [617, 413] on div "CAB for GPO change (Skype related)" at bounding box center [615, 420] width 175 height 41
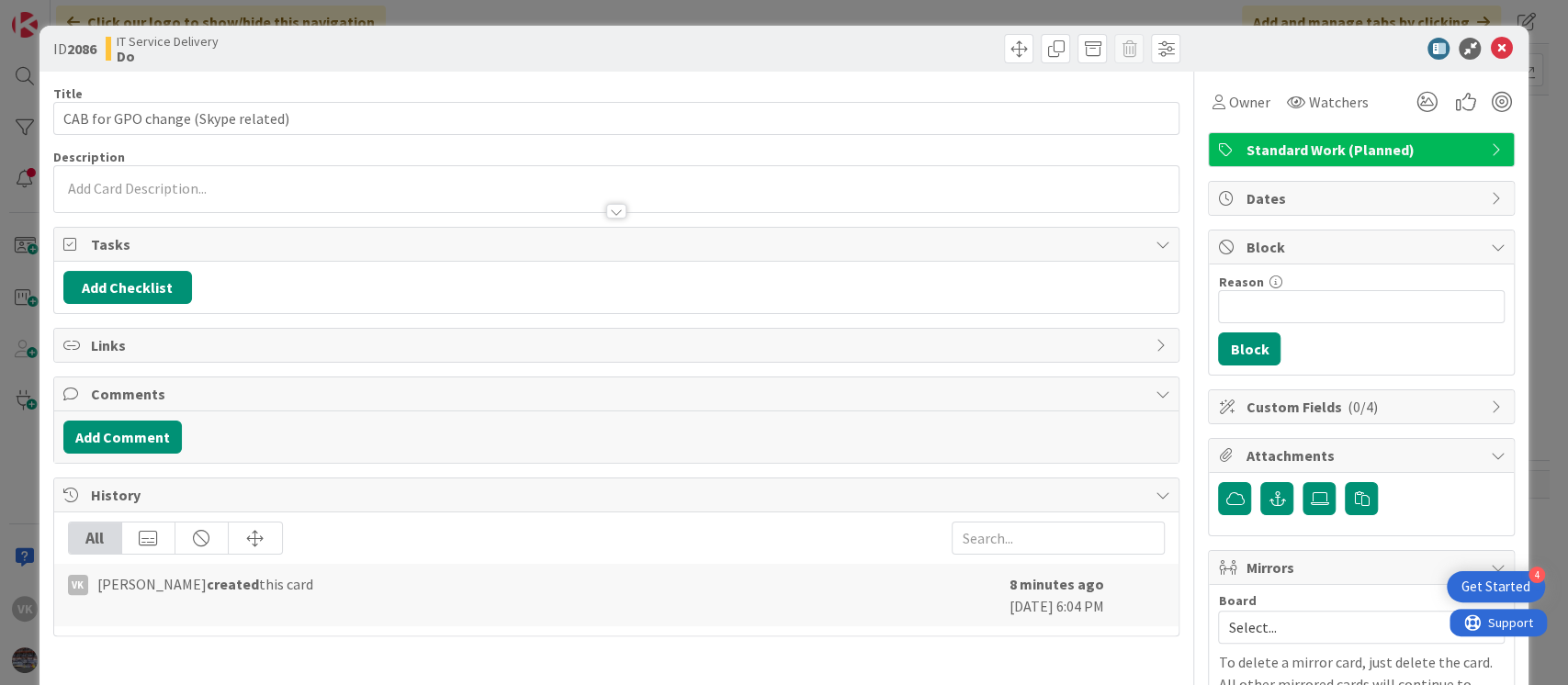
click at [162, 186] on p at bounding box center [616, 188] width 1107 height 21
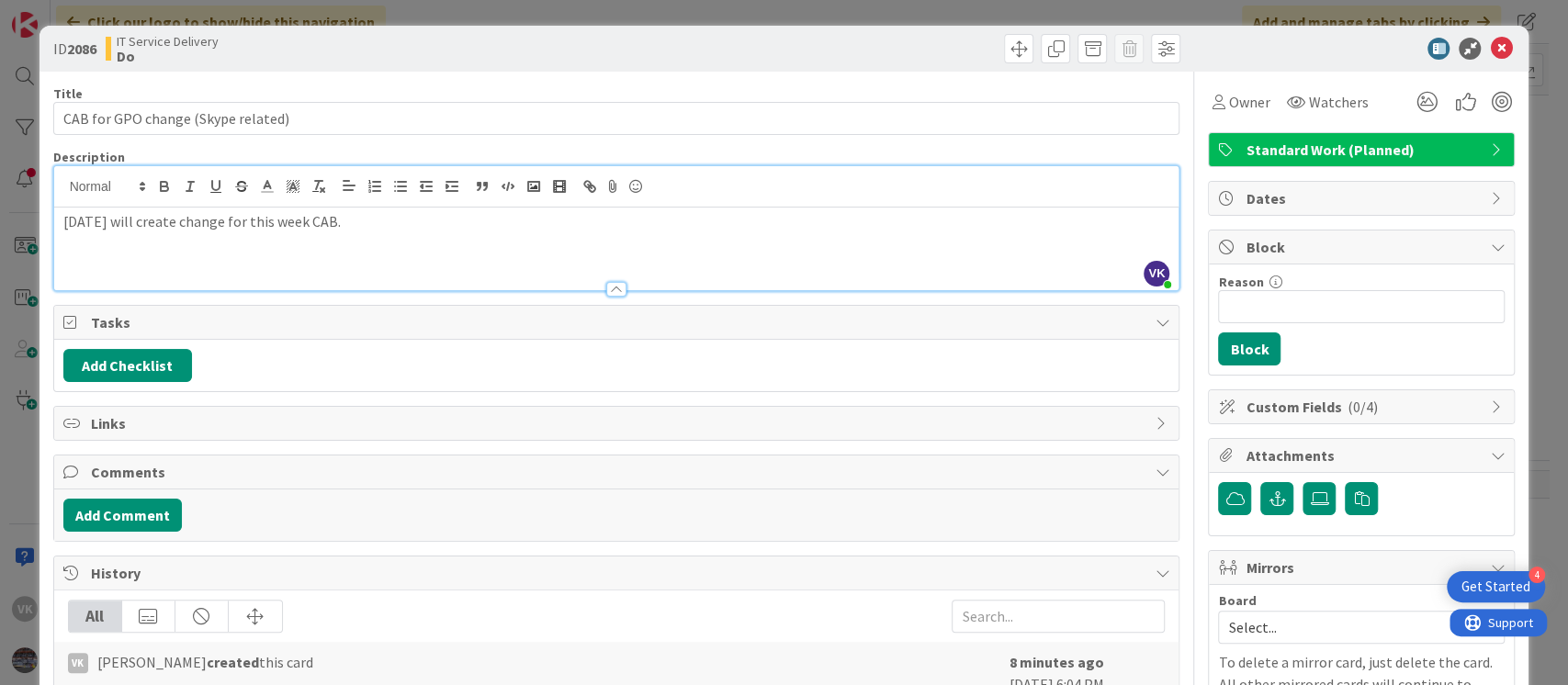
click at [191, 225] on p "[DATE] will create change for this week CAB." at bounding box center [616, 221] width 1107 height 21
click at [1490, 41] on icon at bounding box center [1501, 49] width 22 height 22
